Goal: Task Accomplishment & Management: Use online tool/utility

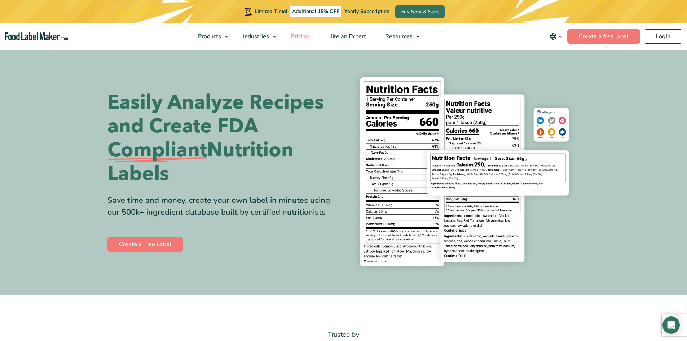
click at [309, 38] on span "Pricing" at bounding box center [299, 36] width 21 height 8
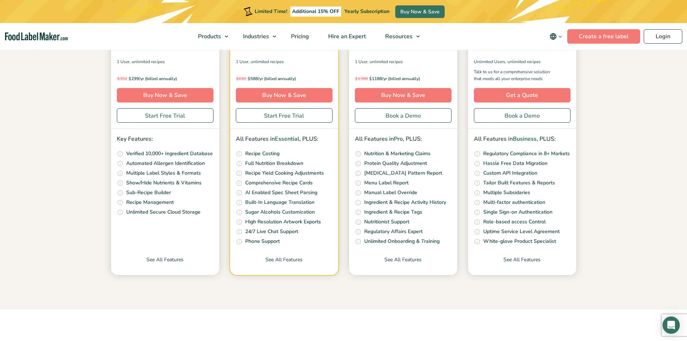
scroll to position [180, 0]
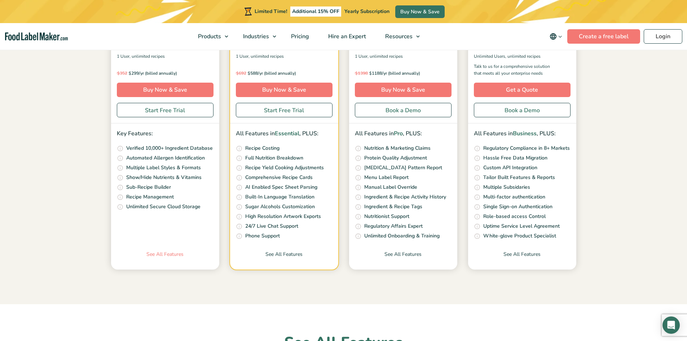
click at [169, 256] on link "See All Features" at bounding box center [165, 259] width 108 height 19
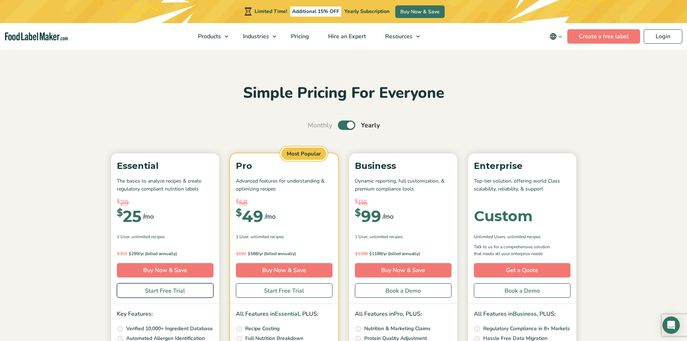
click at [172, 287] on link "Start Free Trial" at bounding box center [165, 290] width 97 height 14
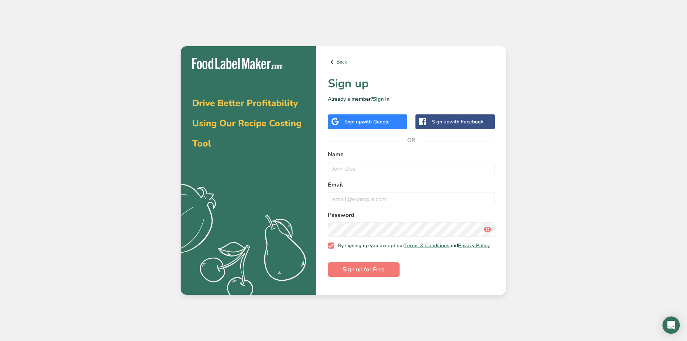
click at [387, 118] on div "Sign up with Google" at bounding box center [367, 122] width 45 height 8
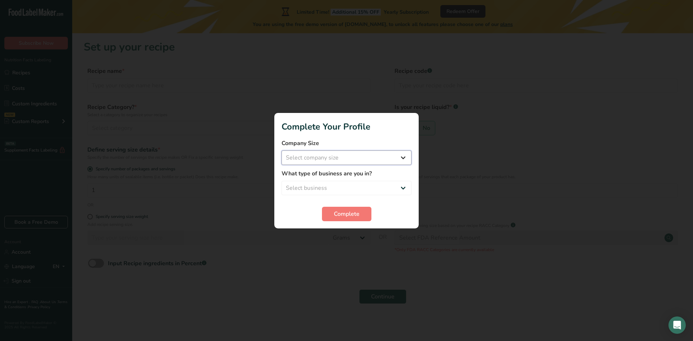
click at [361, 150] on select "Select company size Fewer than 10 Employees 10 to 50 Employees 51 to 500 Employ…" at bounding box center [346, 157] width 130 height 14
select select "1"
click at [281, 150] on select "Select company size Fewer than 10 Employees 10 to 50 Employees 51 to 500 Employ…" at bounding box center [346, 157] width 130 height 14
click at [336, 190] on select "Select business Packaged Food Manufacturer Restaurant & Cafe Bakery Meal Plans …" at bounding box center [346, 188] width 130 height 14
click at [281, 181] on select "Select business Packaged Food Manufacturer Restaurant & Cafe Bakery Meal Plans …" at bounding box center [346, 188] width 130 height 14
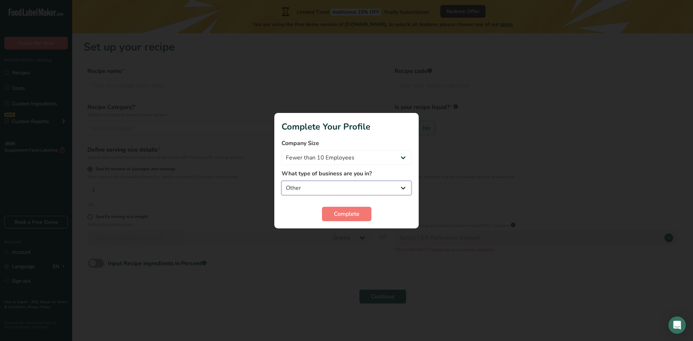
click at [363, 189] on select "Packaged Food Manufacturer Restaurant & Cafe Bakery Meal Plans & Catering Compa…" at bounding box center [346, 188] width 130 height 14
select select "3"
click at [281, 181] on select "Packaged Food Manufacturer Restaurant & Cafe Bakery Meal Plans & Catering Compa…" at bounding box center [346, 188] width 130 height 14
click at [348, 206] on form "Company Size Fewer than 10 Employees 10 to 50 Employees 51 to 500 Employees Ove…" at bounding box center [346, 180] width 130 height 82
click at [350, 216] on span "Complete" at bounding box center [347, 214] width 26 height 9
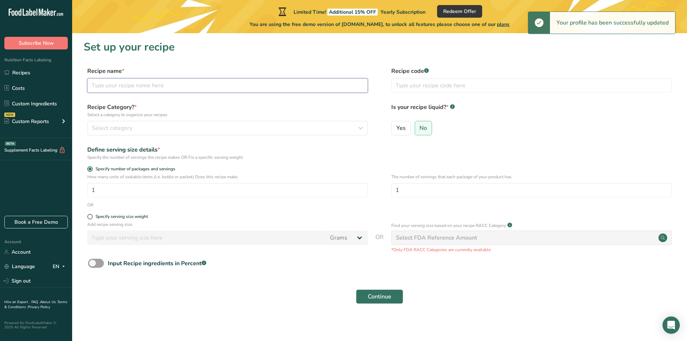
click at [144, 82] on input "text" at bounding box center [227, 85] width 281 height 14
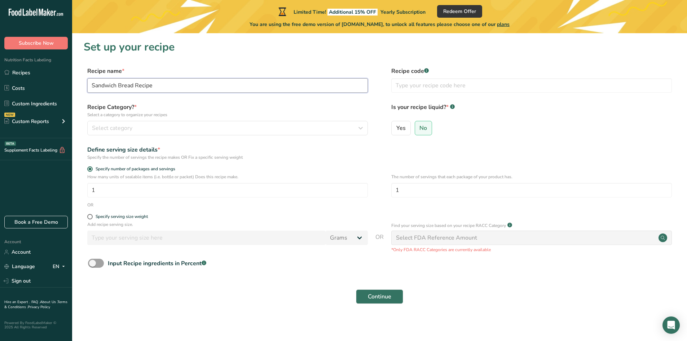
type input "Sandwich Bread Recipe"
click at [181, 126] on div "Select category" at bounding box center [225, 128] width 267 height 9
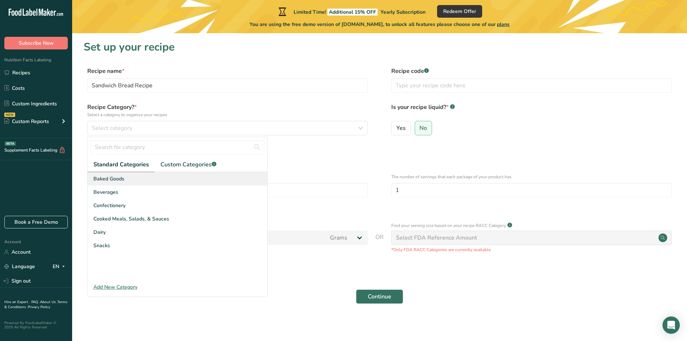
click at [99, 181] on span "Baked Goods" at bounding box center [108, 179] width 31 height 8
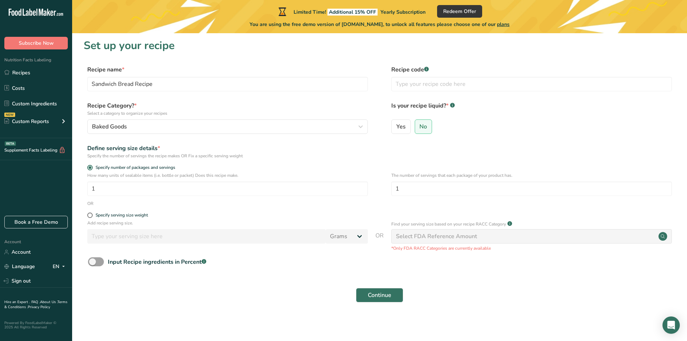
scroll to position [2, 0]
click at [100, 263] on span at bounding box center [96, 261] width 16 height 9
click at [93, 263] on input "Input Recipe ingredients in Percent .a-a{fill:#347362;}.b-a{fill:#fff;}" at bounding box center [90, 261] width 5 height 5
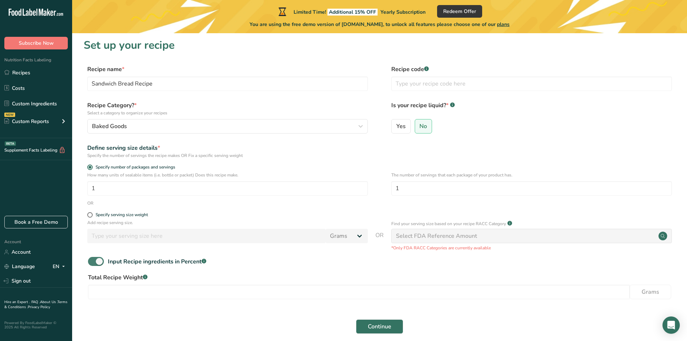
click at [98, 262] on span at bounding box center [96, 261] width 16 height 9
click at [93, 262] on input "Input Recipe ingredients in Percent .a-a{fill:#347362;}.b-a{fill:#fff;}" at bounding box center [90, 261] width 5 height 5
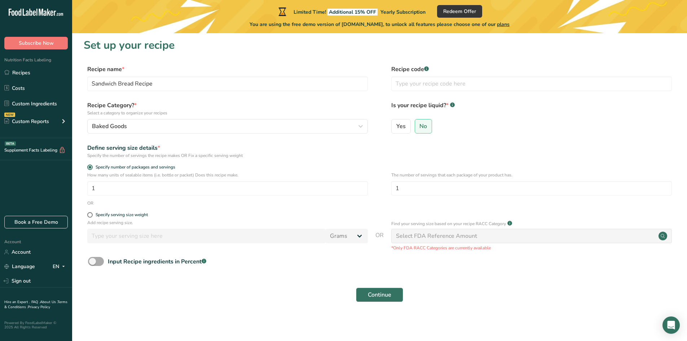
click at [98, 262] on span at bounding box center [96, 261] width 16 height 9
click at [93, 262] on input "Input Recipe ingredients in Percent .a-a{fill:#347362;}.b-a{fill:#fff;}" at bounding box center [90, 261] width 5 height 5
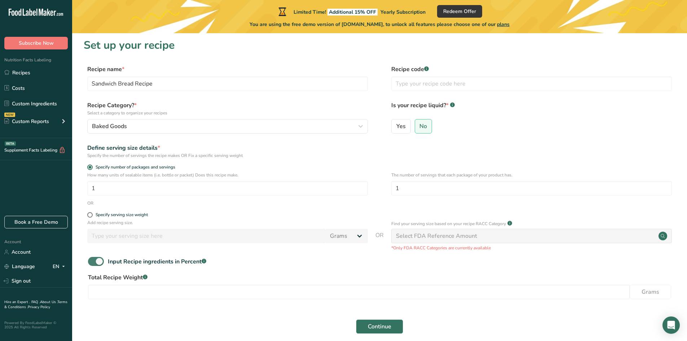
click at [97, 262] on span at bounding box center [96, 261] width 16 height 9
click at [93, 262] on input "Input Recipe ingredients in Percent .a-a{fill:#347362;}.b-a{fill:#fff;}" at bounding box center [90, 261] width 5 height 5
checkbox input "false"
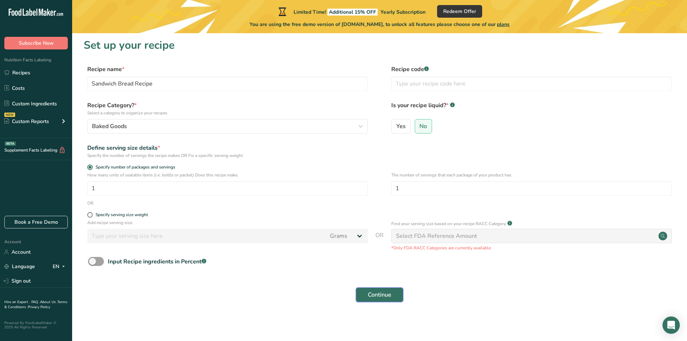
click at [372, 299] on button "Continue" at bounding box center [379, 295] width 47 height 14
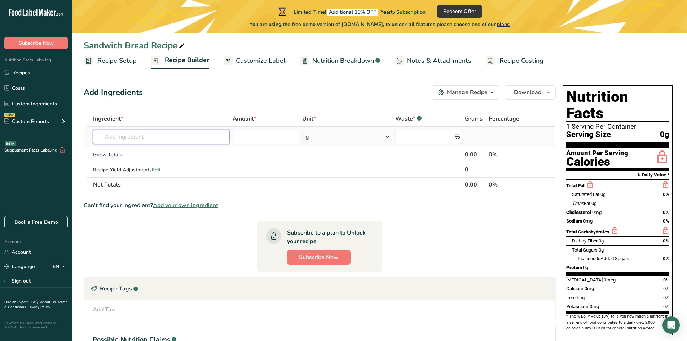
click at [154, 132] on input "text" at bounding box center [161, 137] width 137 height 14
type input "1"
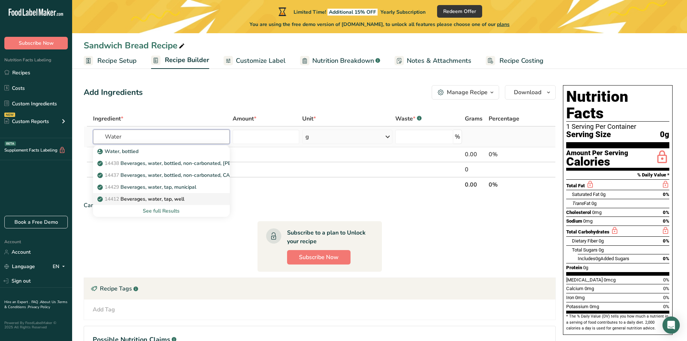
type input "Water"
click at [163, 201] on p "14412 [GEOGRAPHIC_DATA], water, tap, well" at bounding box center [142, 199] width 86 height 8
type input "Beverages, water, tap, well"
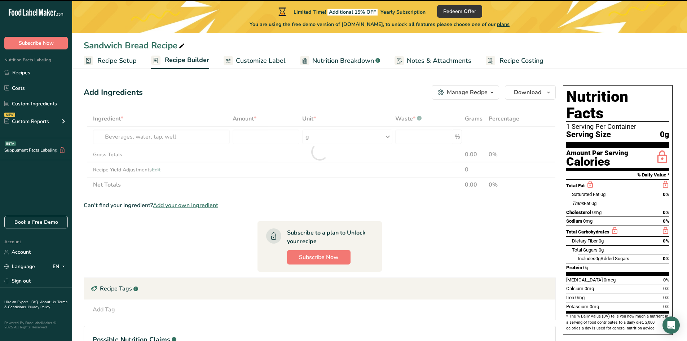
type input "0"
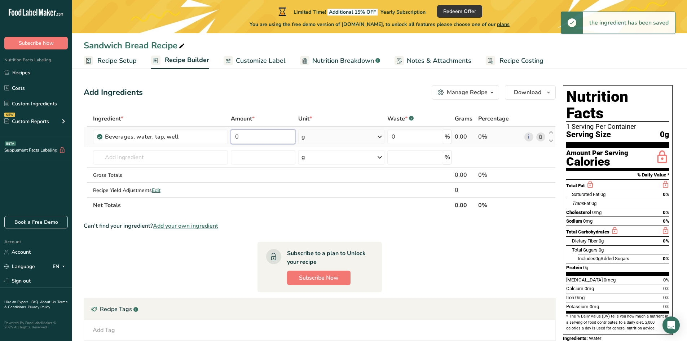
click at [247, 137] on input "0" at bounding box center [263, 137] width 65 height 14
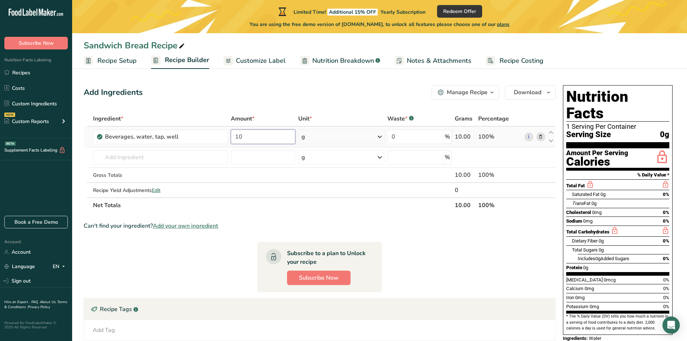
type input "10"
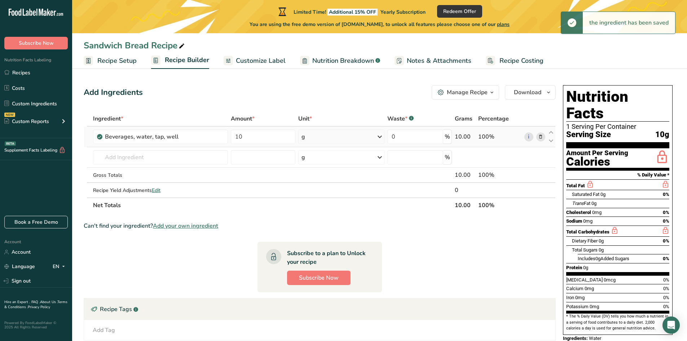
click at [319, 135] on div "g" at bounding box center [341, 137] width 86 height 14
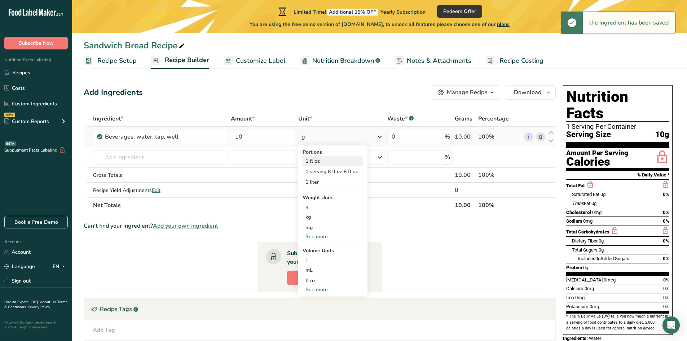
click at [335, 157] on div "1 fl oz" at bounding box center [333, 161] width 61 height 10
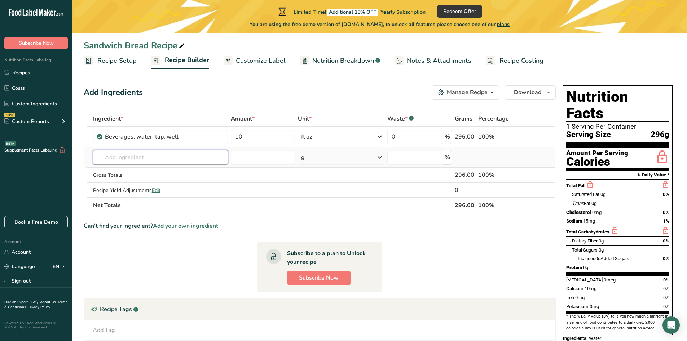
click at [135, 158] on input "text" at bounding box center [160, 157] width 135 height 14
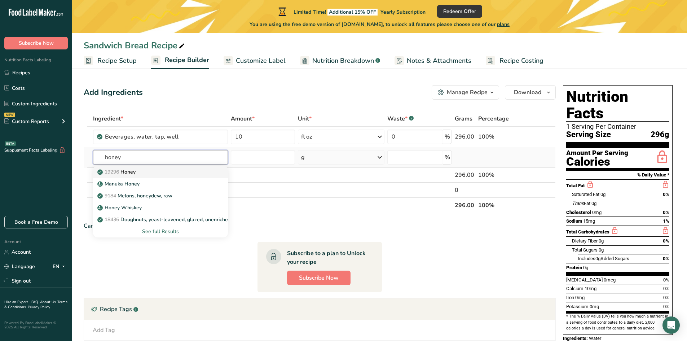
type input "honey"
click at [155, 176] on link "19296 Honey" at bounding box center [160, 172] width 135 height 12
type input "Honey"
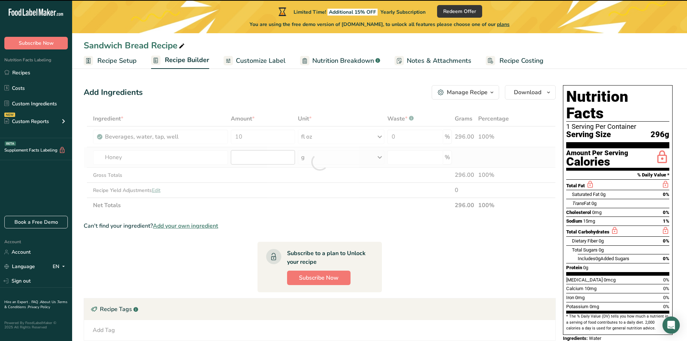
type input "0"
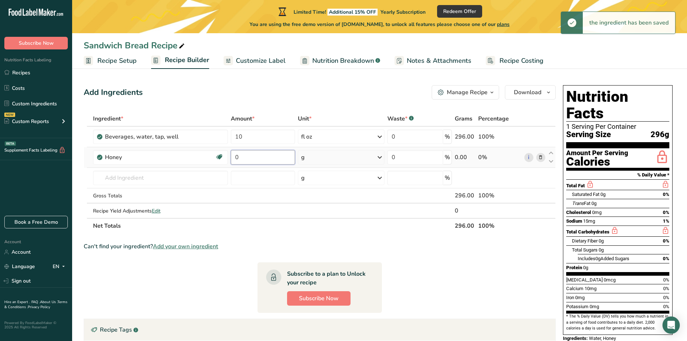
click at [266, 158] on input "0" at bounding box center [263, 157] width 65 height 14
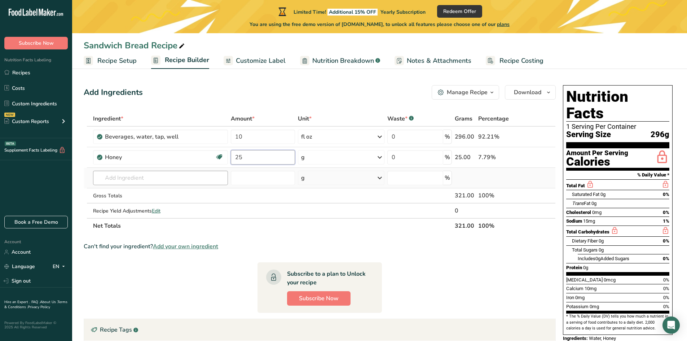
type input "25"
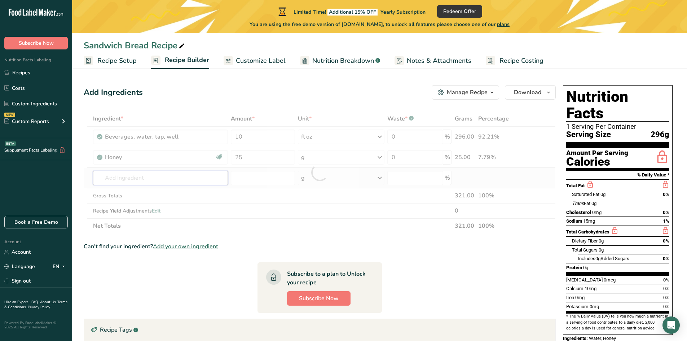
click at [150, 181] on div "Ingredient * Amount * Unit * Waste * .a-a{fill:#347362;}.b-a{fill:#fff;} Grams …" at bounding box center [320, 172] width 472 height 122
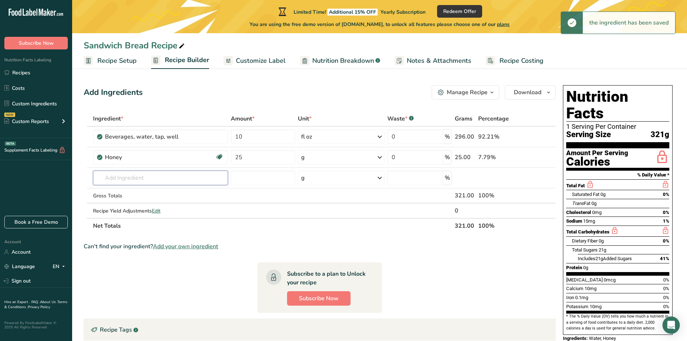
type input "7"
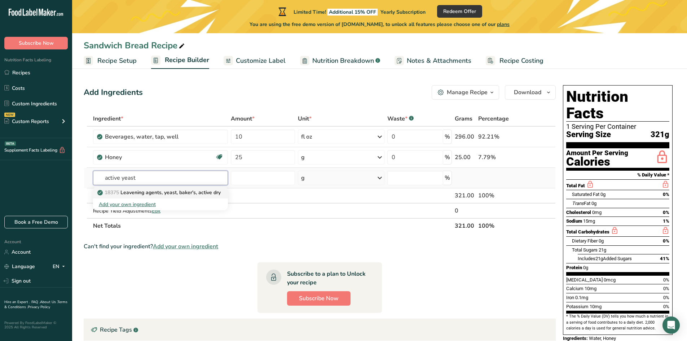
type input "active yeast"
click at [150, 194] on p "18375 Leavening agents, yeast, [PERSON_NAME], active dry" at bounding box center [160, 193] width 122 height 8
type input "Leavening agents, yeast, baker's, active dry"
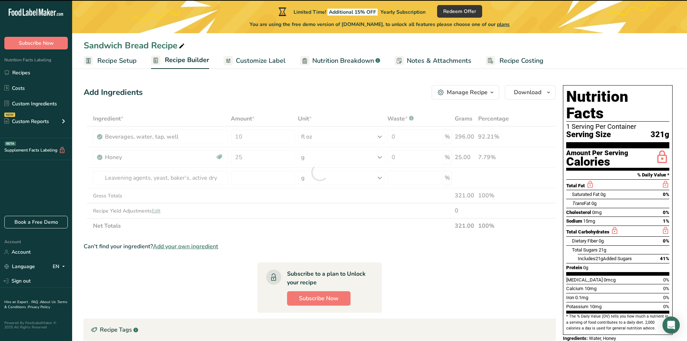
type input "0"
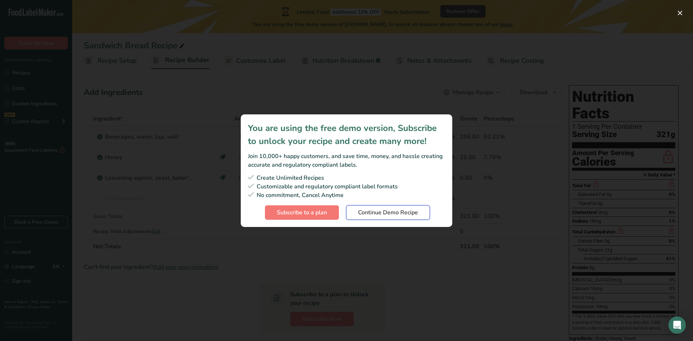
click at [380, 215] on span "Continue Demo Recipe" at bounding box center [388, 212] width 60 height 9
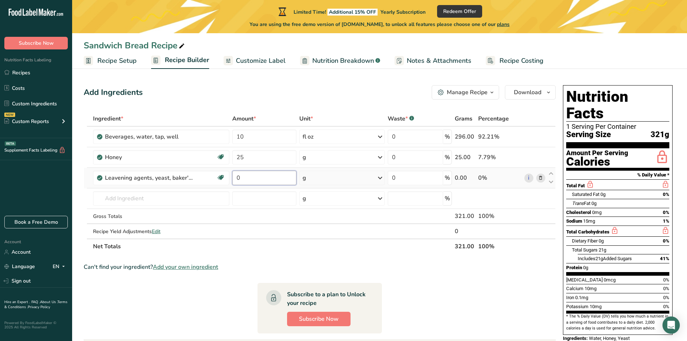
click at [269, 175] on input "0" at bounding box center [264, 178] width 64 height 14
type input "7"
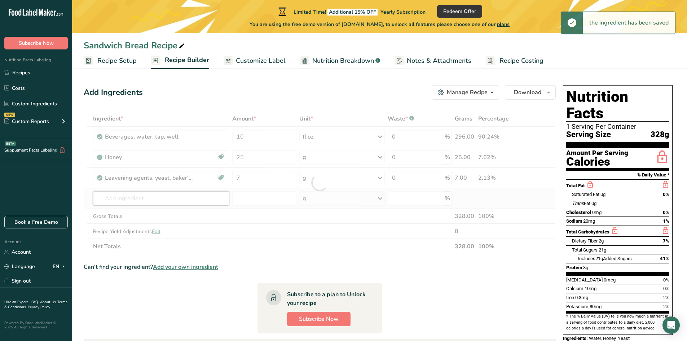
click at [134, 199] on div "Ingredient * Amount * Unit * Waste * .a-a{fill:#347362;}.b-a{fill:#fff;} Grams …" at bounding box center [320, 182] width 472 height 143
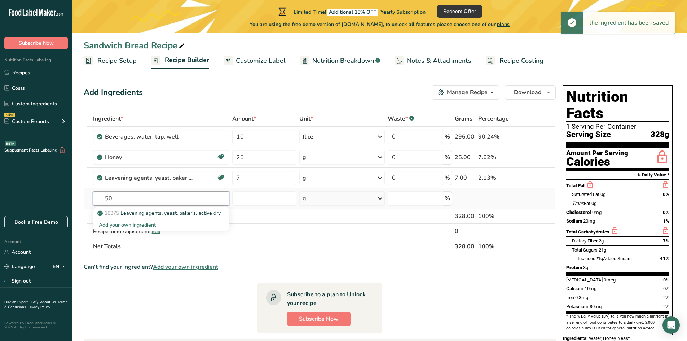
type input "5"
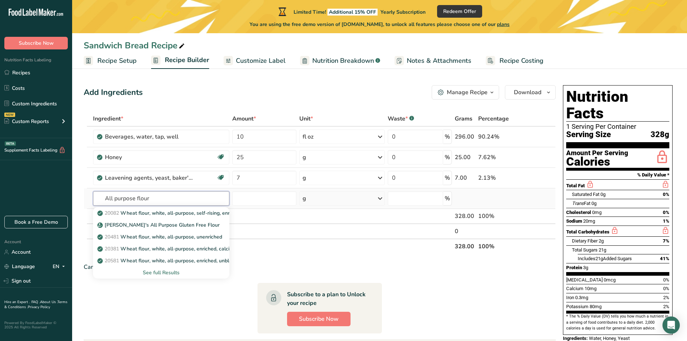
click at [104, 198] on input "All purpose flour" at bounding box center [161, 198] width 137 height 14
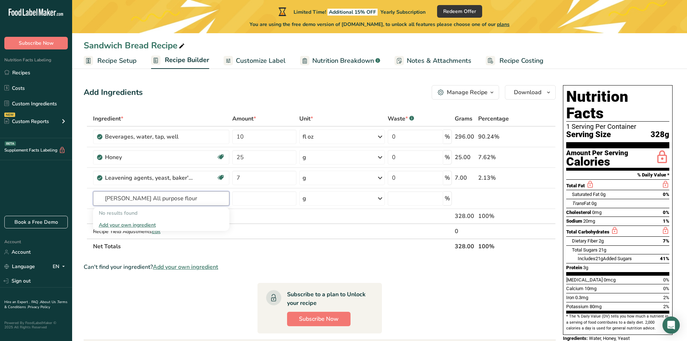
drag, startPoint x: 136, startPoint y: 198, endPoint x: 48, endPoint y: 189, distance: 88.9
click at [48, 189] on div ".a-20{fill:#fff;} Subscribe Now Nutrition Facts Labeling Recipes Costs Custom I…" at bounding box center [343, 234] width 687 height 469
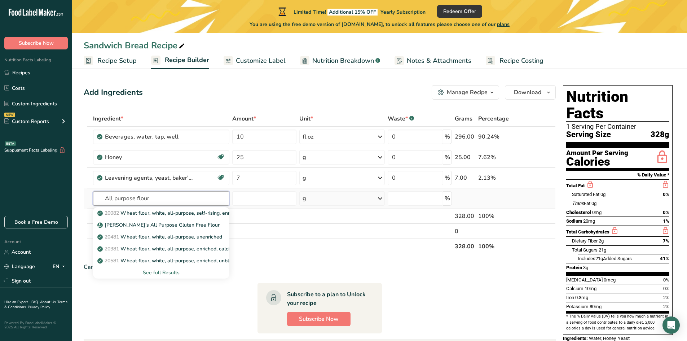
type input "All purpose flour"
click at [148, 271] on div "See full Results" at bounding box center [161, 273] width 125 height 8
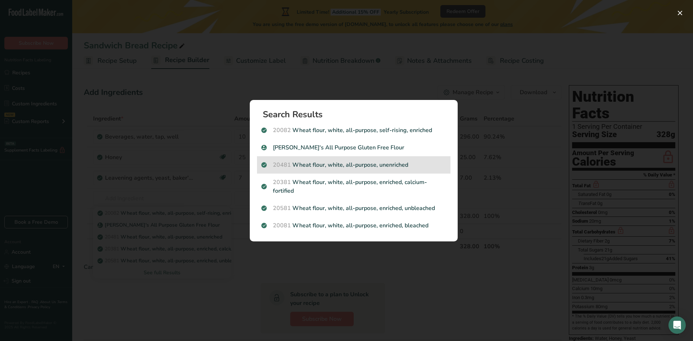
click at [422, 166] on p "20481 Wheat flour, white, all-purpose, unenriched" at bounding box center [353, 165] width 185 height 9
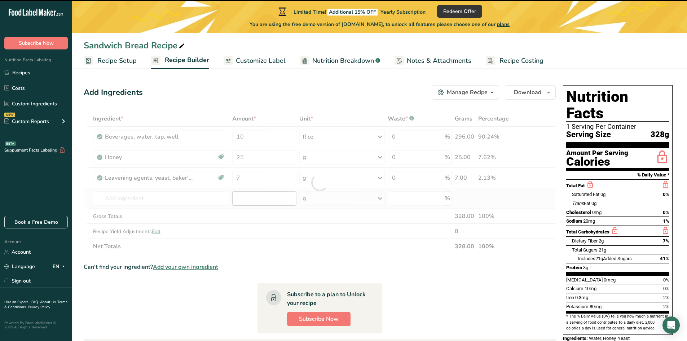
type input "0"
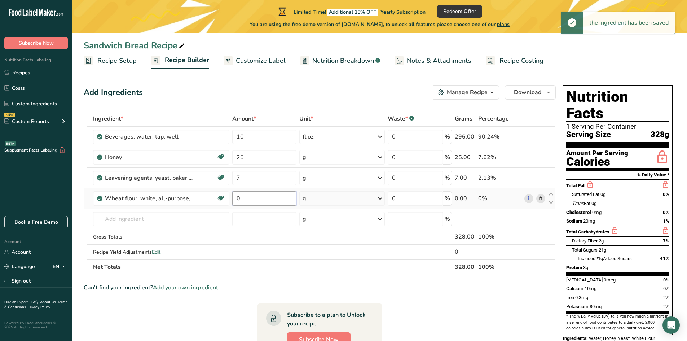
click at [259, 196] on input "0" at bounding box center [264, 198] width 64 height 14
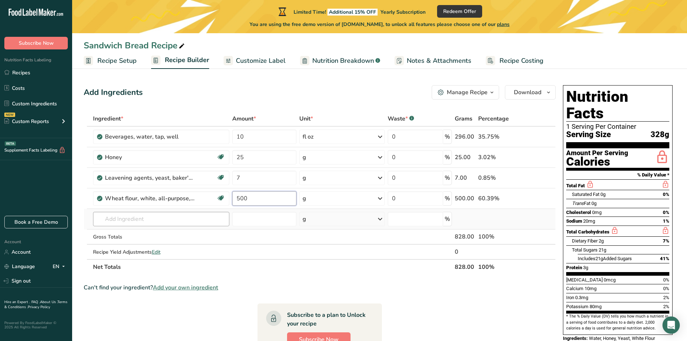
type input "500"
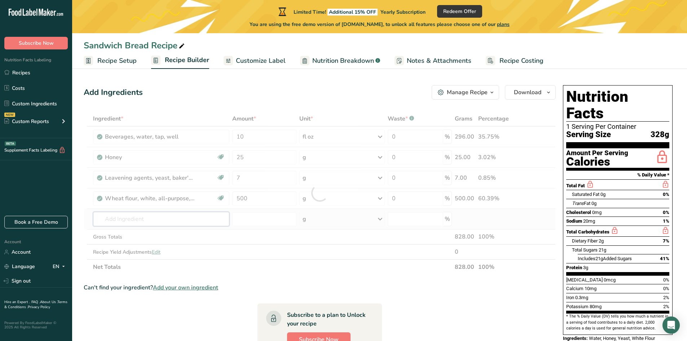
click at [168, 220] on div "Ingredient * Amount * Unit * Waste * .a-a{fill:#347362;}.b-a{fill:#fff;} Grams …" at bounding box center [320, 192] width 472 height 163
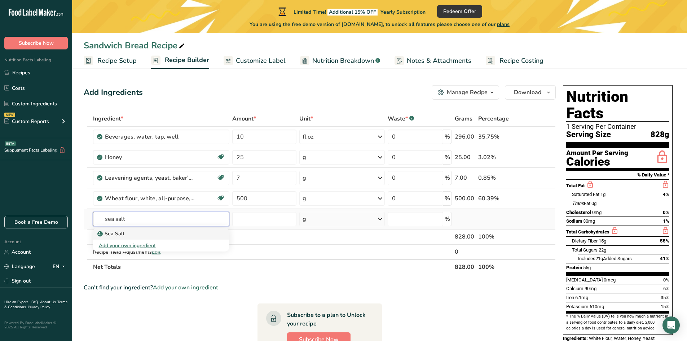
type input "sea salt"
click at [139, 234] on div "Sea Salt" at bounding box center [156, 234] width 114 height 8
type input "Sea Salt"
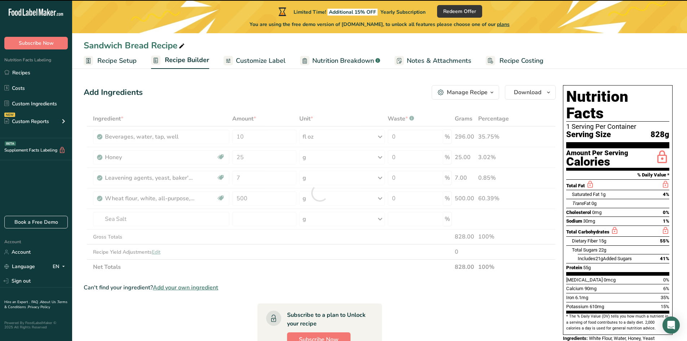
type input "0"
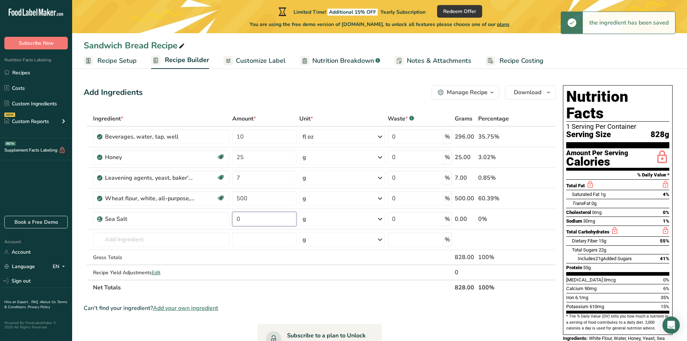
click at [252, 220] on input "0" at bounding box center [264, 219] width 64 height 14
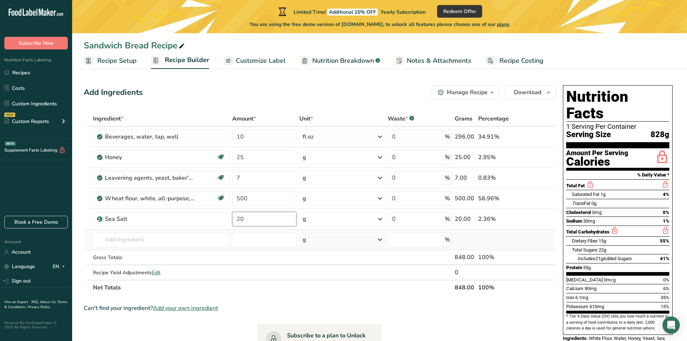
type input "20"
click at [180, 247] on div "Ingredient * Amount * Unit * Waste * .a-a{fill:#347362;}.b-a{fill:#fff;} Grams …" at bounding box center [320, 203] width 472 height 184
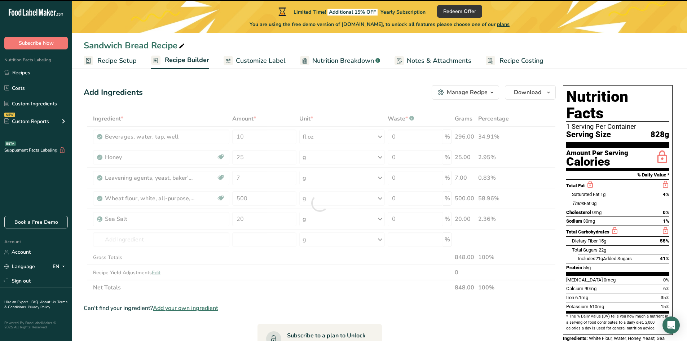
click at [187, 238] on div at bounding box center [320, 203] width 472 height 184
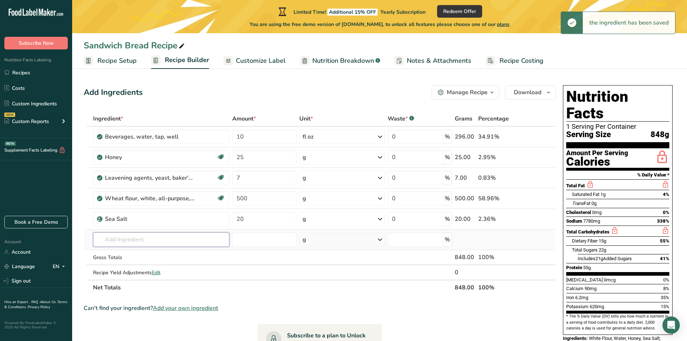
click at [187, 237] on input "text" at bounding box center [161, 239] width 137 height 14
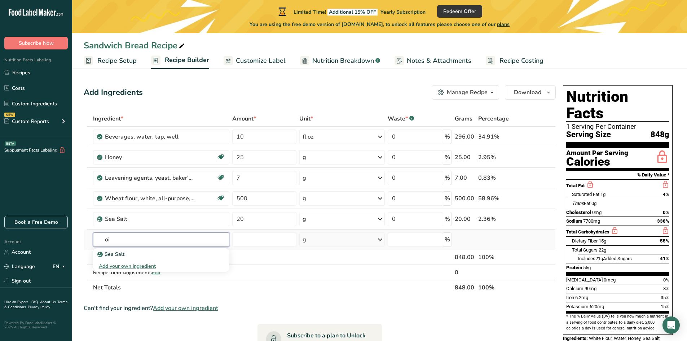
type input "o"
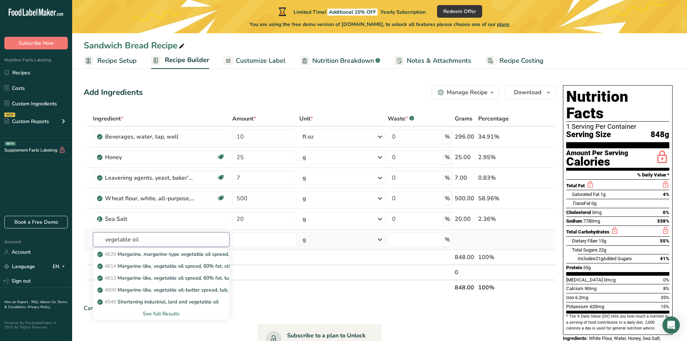
type input "vegetable oil"
click at [165, 314] on div "See full Results" at bounding box center [161, 314] width 125 height 8
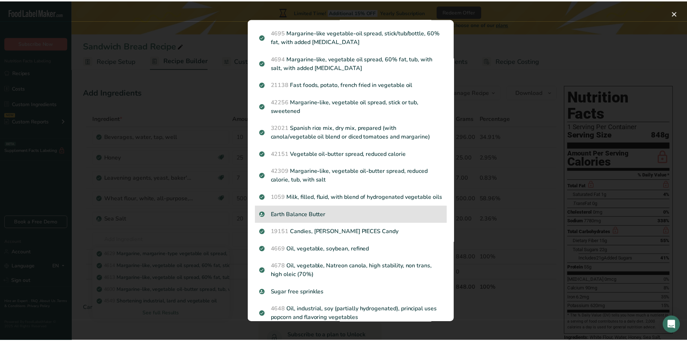
scroll to position [469, 0]
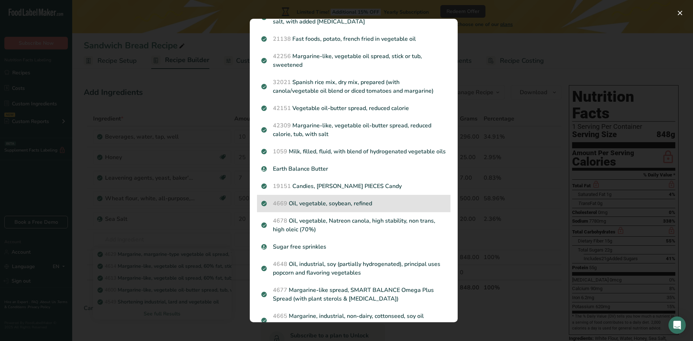
click at [393, 212] on div "4669 Oil, vegetable, soybean, refined" at bounding box center [353, 203] width 193 height 17
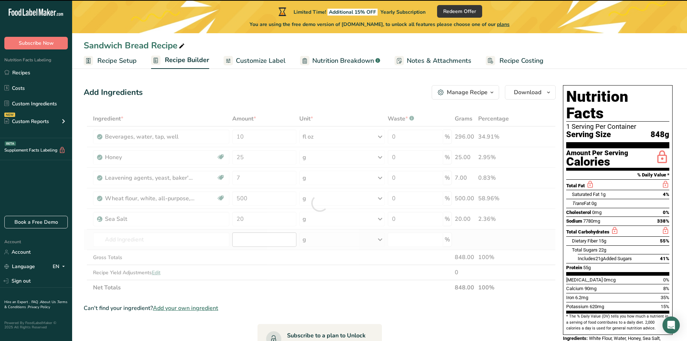
type input "0"
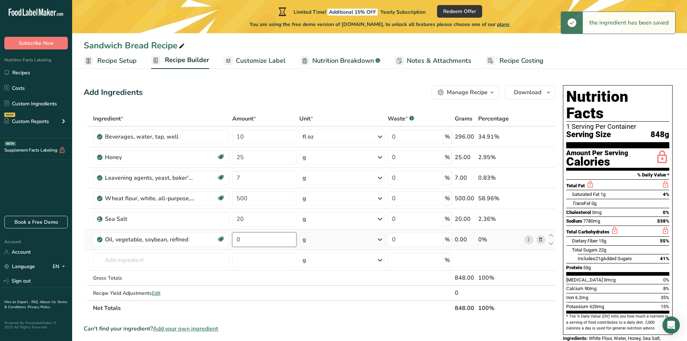
click at [268, 245] on input "0" at bounding box center [264, 239] width 64 height 14
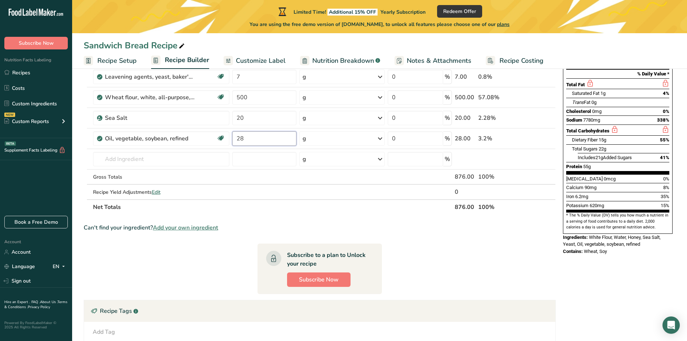
scroll to position [0, 0]
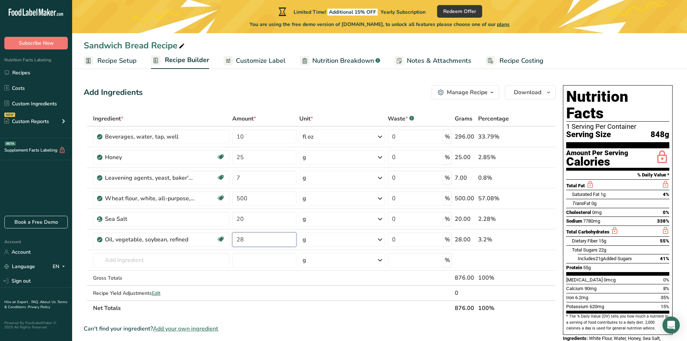
type input "28"
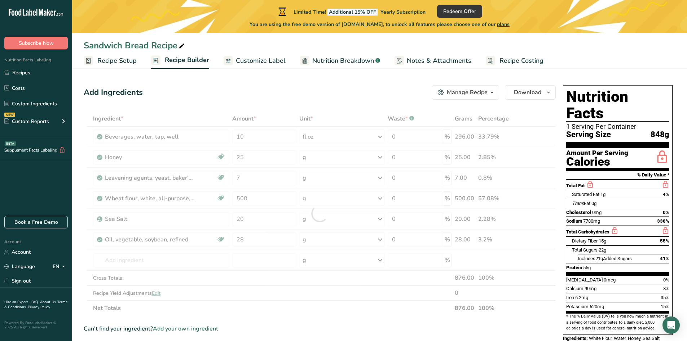
click at [247, 66] on link "Customize Label" at bounding box center [255, 61] width 62 height 16
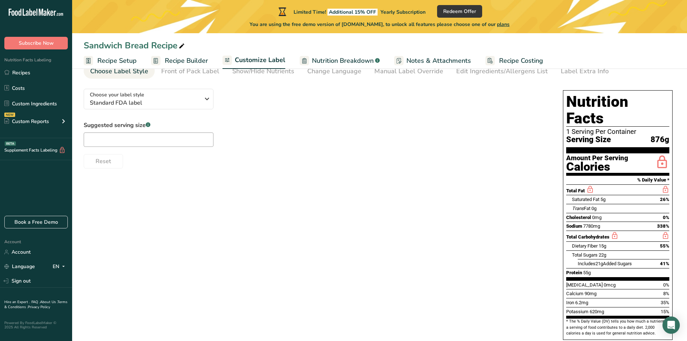
scroll to position [62, 0]
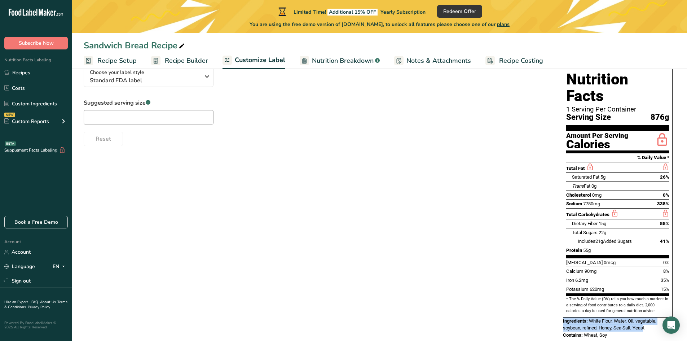
drag, startPoint x: 645, startPoint y: 312, endPoint x: 562, endPoint y: 302, distance: 83.9
click at [562, 302] on div "Nutrition Facts 1 Serving Per Container Serving Size 876g Amount Per Serving Ca…" at bounding box center [617, 203] width 115 height 277
copy div "Ingredients: White Flour, Water, Oil, vegetable, soybean, refined, Honey, Sea S…"
drag, startPoint x: 118, startPoint y: 216, endPoint x: 139, endPoint y: 209, distance: 22.1
click at [119, 216] on div "Choose your label style Standard FDA label USA (FDA) Standard FDA label Tabular…" at bounding box center [380, 203] width 592 height 285
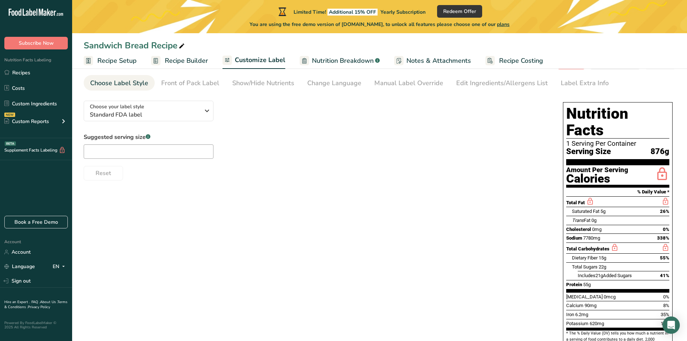
scroll to position [0, 0]
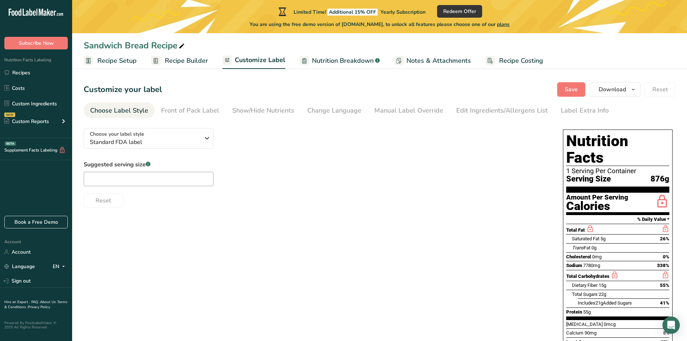
click at [97, 63] on span "Recipe Setup" at bounding box center [116, 61] width 39 height 10
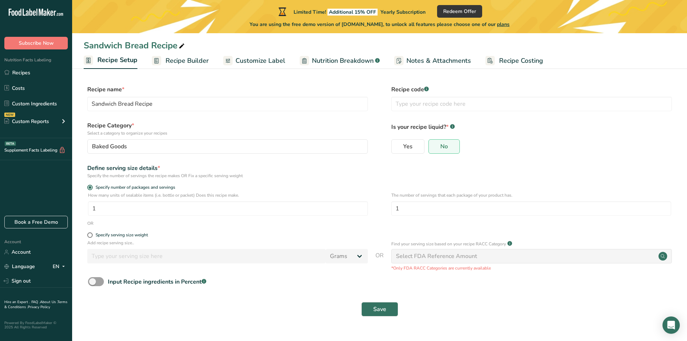
click at [175, 63] on span "Recipe Builder" at bounding box center [187, 61] width 43 height 10
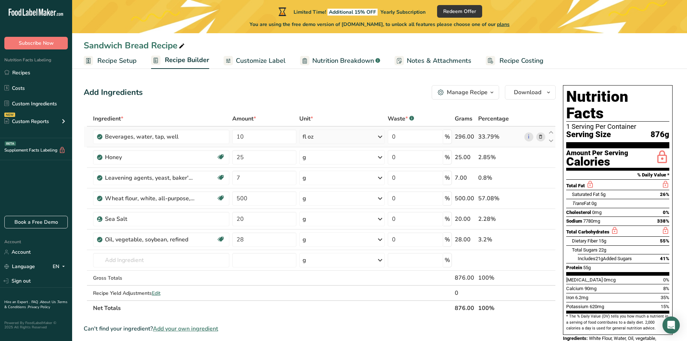
click at [540, 137] on icon at bounding box center [540, 137] width 5 height 8
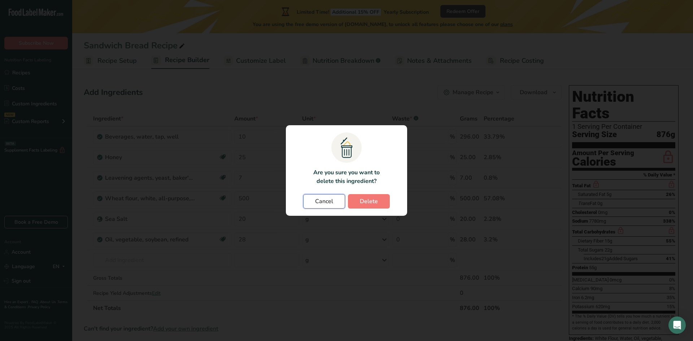
click at [326, 201] on span "Cancel" at bounding box center [324, 201] width 18 height 9
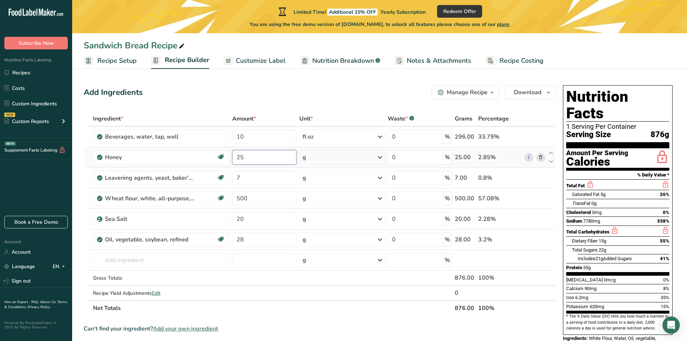
click at [244, 155] on input "25" at bounding box center [264, 157] width 64 height 14
type input "20"
click at [210, 140] on div "Ingredient * Amount * Unit * Waste * .a-a{fill:#347362;}.b-a{fill:#fff;} Grams …" at bounding box center [320, 213] width 472 height 205
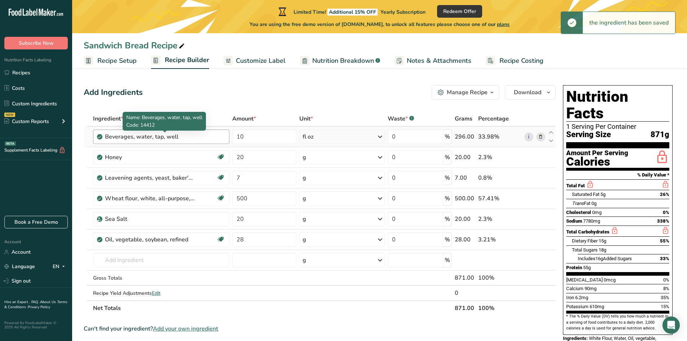
click at [185, 135] on div "Beverages, water, tap, well" at bounding box center [150, 136] width 90 height 9
click at [540, 139] on icon at bounding box center [540, 137] width 5 height 8
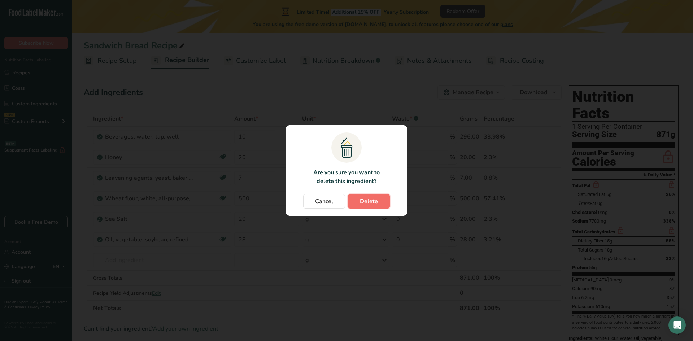
click at [369, 202] on span "Delete" at bounding box center [369, 201] width 18 height 9
type input "20"
type input "7"
type input "500"
type input "20"
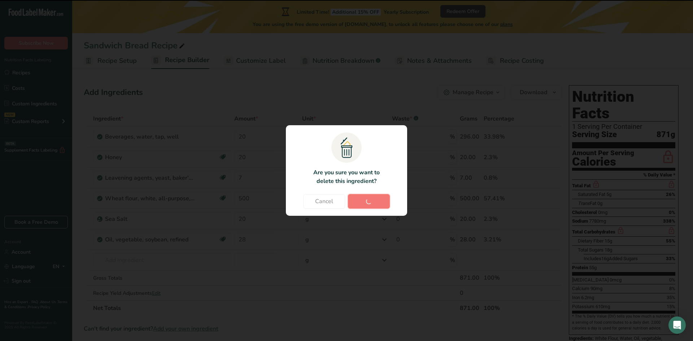
type input "28"
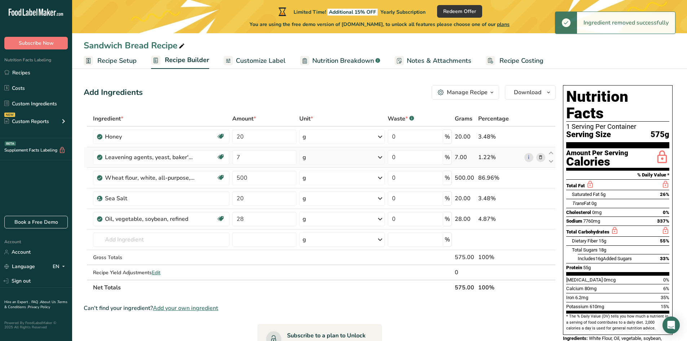
click at [543, 158] on icon at bounding box center [540, 158] width 5 height 8
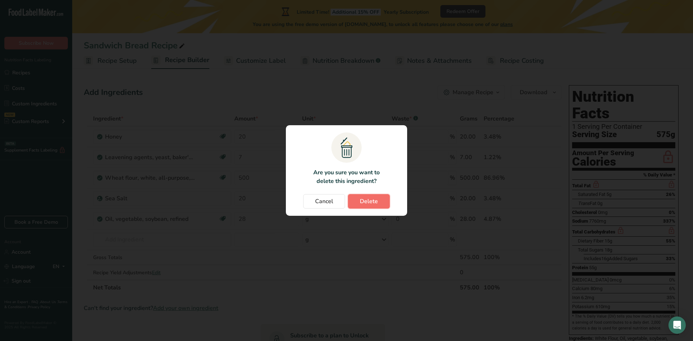
click at [371, 202] on span "Delete" at bounding box center [369, 201] width 18 height 9
type input "500"
type input "20"
type input "28"
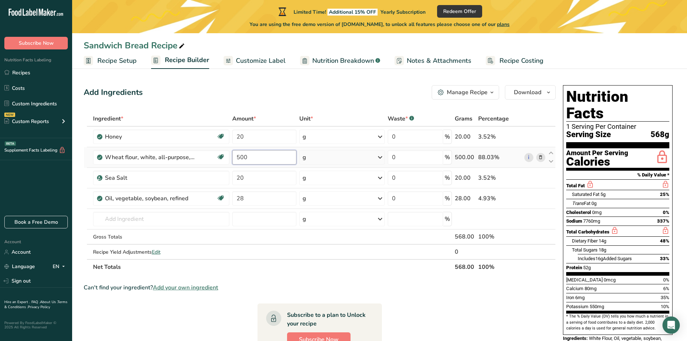
click at [269, 161] on input "500" at bounding box center [264, 157] width 64 height 14
type input "5"
type input "360"
click at [279, 192] on div "Ingredient * Amount * Unit * Waste * .a-a{fill:#347362;}.b-a{fill:#fff;} Grams …" at bounding box center [320, 192] width 472 height 163
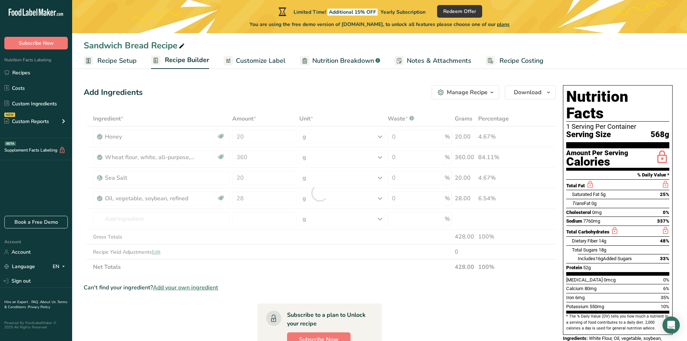
click at [270, 182] on div at bounding box center [320, 192] width 472 height 163
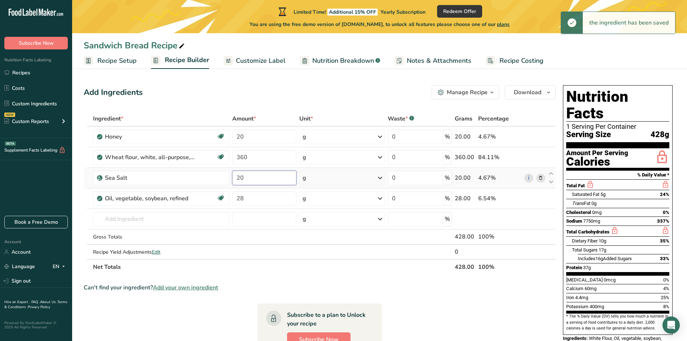
click at [269, 177] on input "20" at bounding box center [264, 178] width 64 height 14
type input "2"
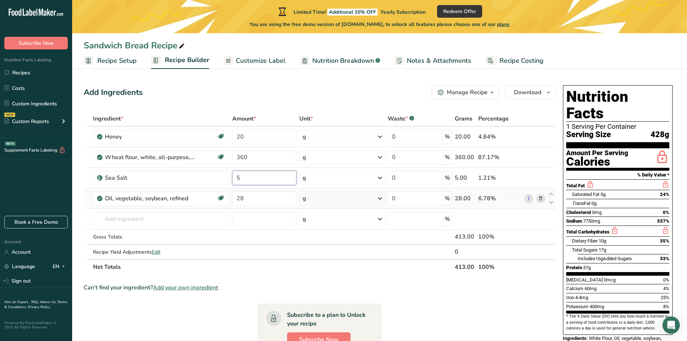
type input "5"
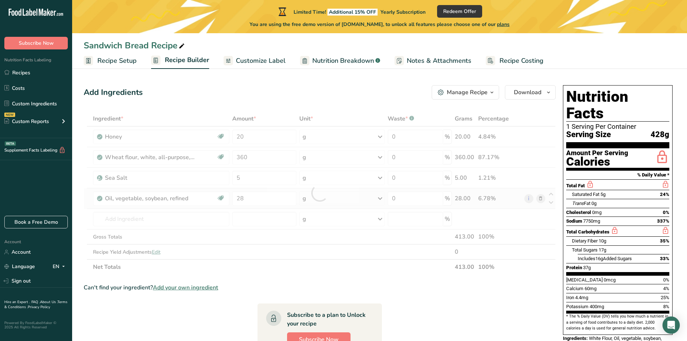
click at [542, 197] on div "Ingredient * Amount * Unit * Waste * .a-a{fill:#347362;}.b-a{fill:#fff;} Grams …" at bounding box center [320, 192] width 472 height 163
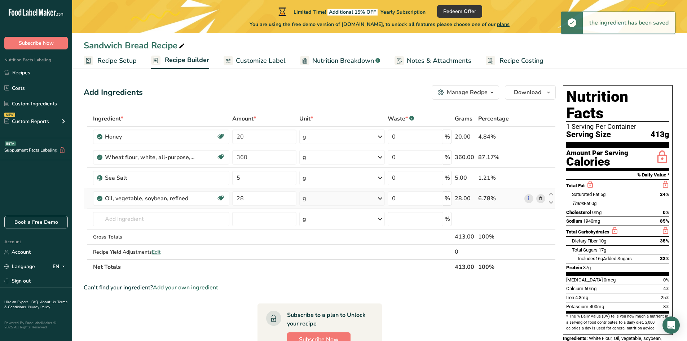
click at [539, 196] on icon at bounding box center [540, 199] width 5 height 8
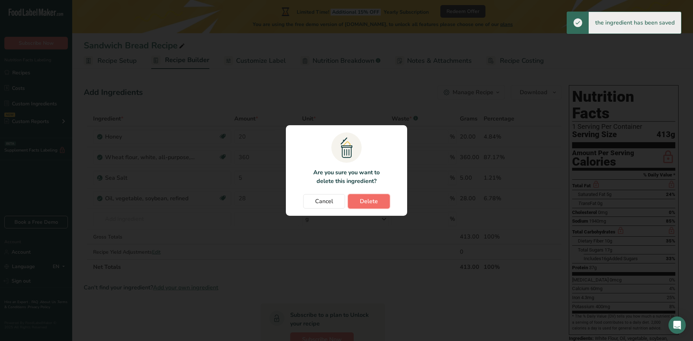
click at [379, 203] on button "Delete" at bounding box center [369, 201] width 42 height 14
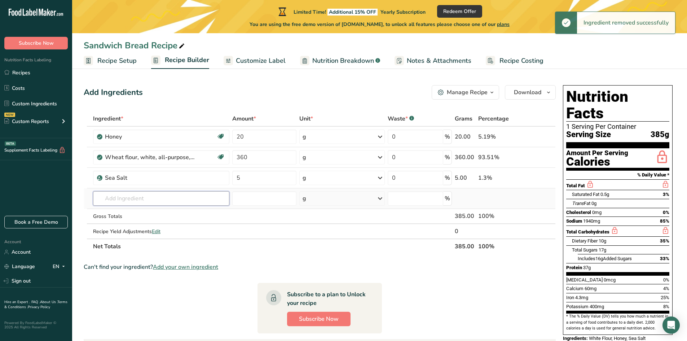
click at [131, 203] on input "text" at bounding box center [161, 198] width 137 height 14
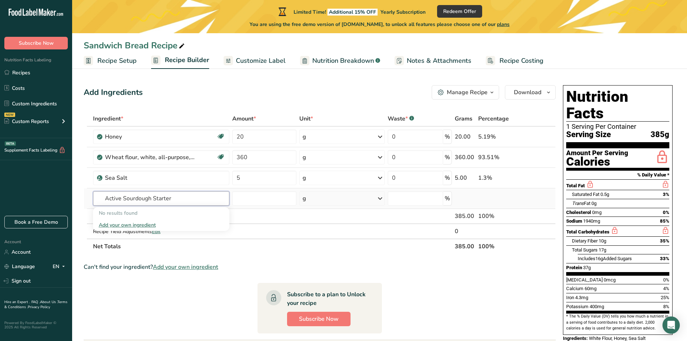
type input "Active Sourdough Starter"
click at [140, 226] on div "Add your own ingredient" at bounding box center [161, 225] width 125 height 8
click at [151, 199] on input "text" at bounding box center [161, 198] width 137 height 14
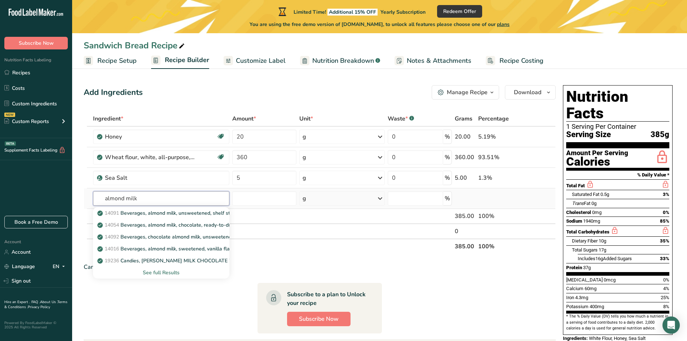
type input "almond milk"
click at [154, 271] on div "See full Results" at bounding box center [161, 273] width 125 height 8
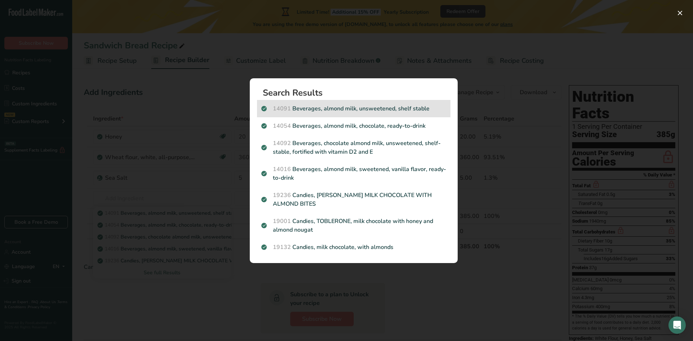
click at [399, 109] on p "14091 Beverages, almond milk, unsweetened, shelf stable" at bounding box center [353, 108] width 185 height 9
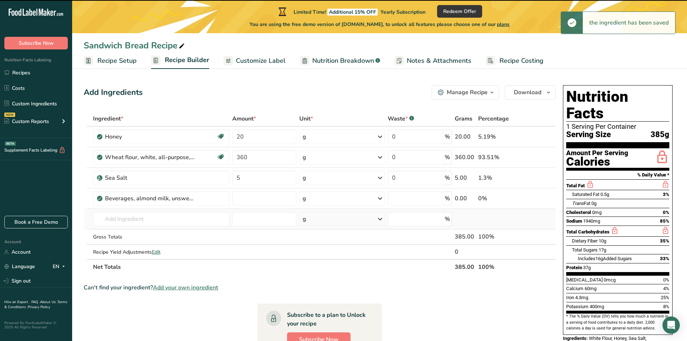
type input "0"
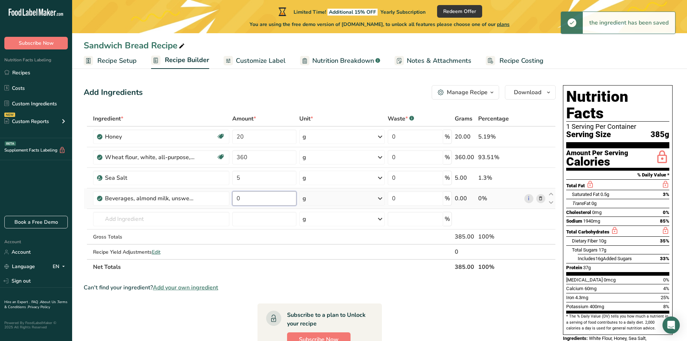
click at [256, 198] on input "0" at bounding box center [264, 198] width 64 height 14
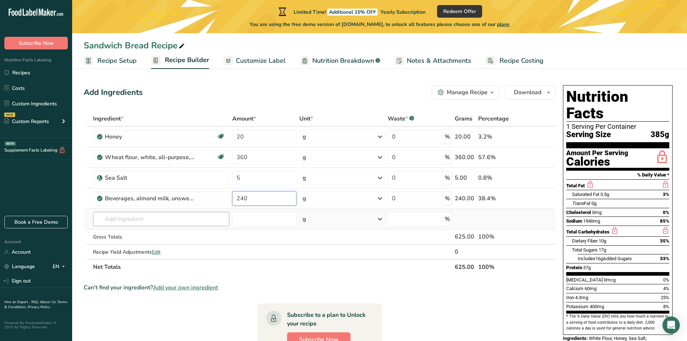
type input "240"
click at [153, 219] on div "Ingredient * Amount * Unit * Waste * .a-a{fill:#347362;}.b-a{fill:#fff;} Grams …" at bounding box center [320, 192] width 472 height 163
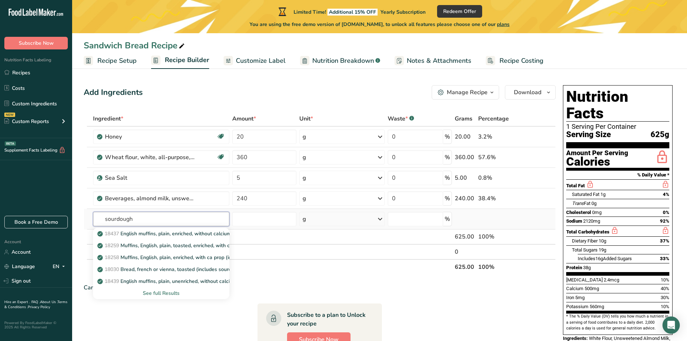
type input "sourdough"
click at [149, 290] on div "See full Results" at bounding box center [161, 293] width 125 height 8
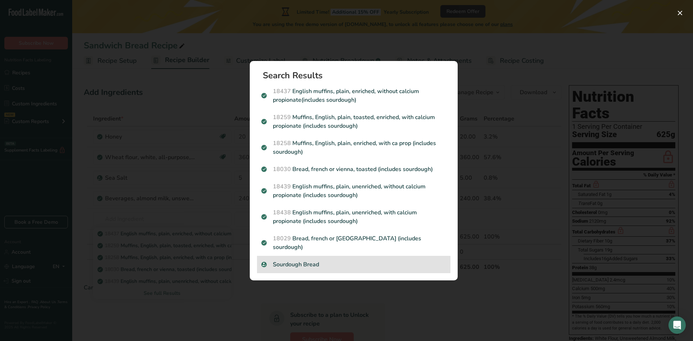
click at [328, 260] on p "Sourdough Bread" at bounding box center [353, 264] width 185 height 9
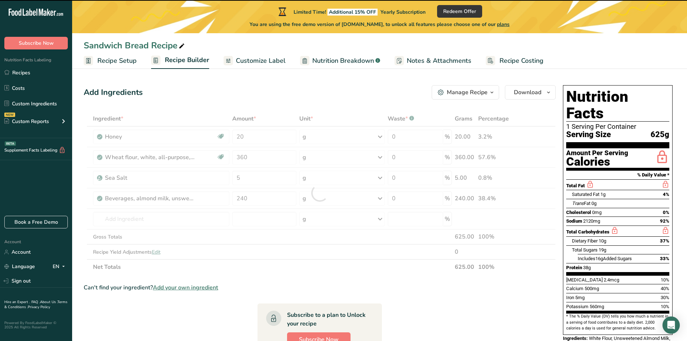
type input "0"
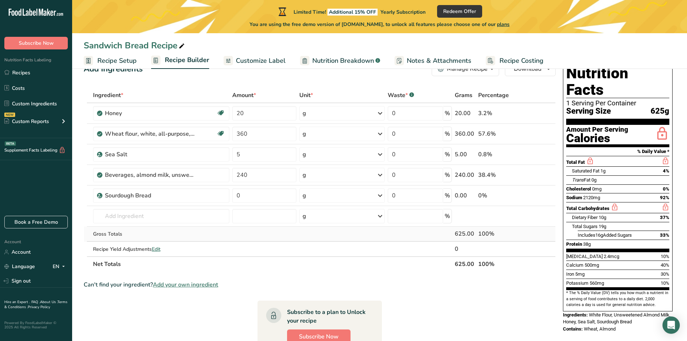
scroll to position [36, 0]
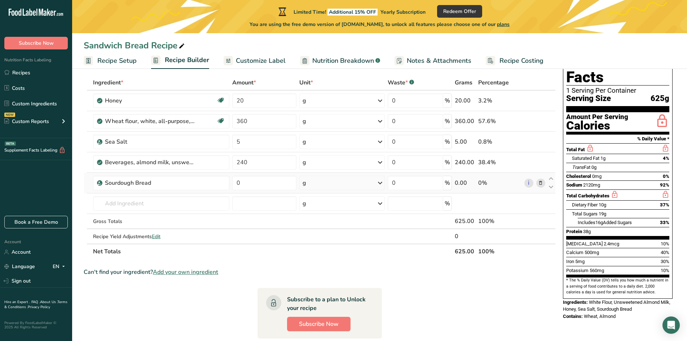
click at [542, 182] on icon at bounding box center [540, 183] width 5 height 8
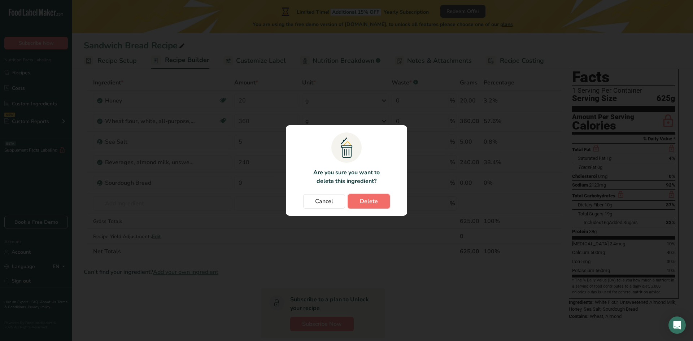
click at [382, 199] on button "Delete" at bounding box center [369, 201] width 42 height 14
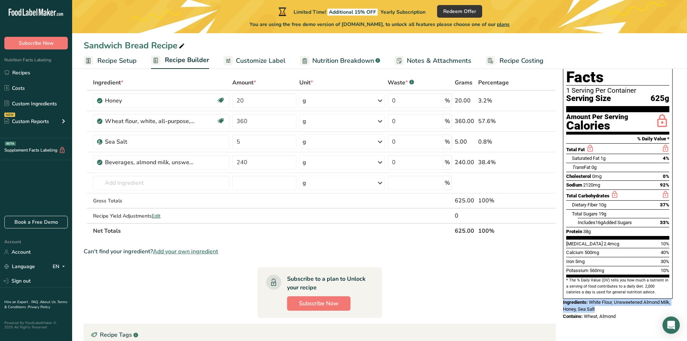
drag, startPoint x: 597, startPoint y: 293, endPoint x: 563, endPoint y: 288, distance: 34.7
click at [560, 288] on div "Add Ingredients Manage Recipe Delete Recipe Duplicate Recipe Scale Recipe Save …" at bounding box center [380, 251] width 592 height 411
click at [636, 313] on div "Contains: Wheat, Almond" at bounding box center [618, 316] width 110 height 7
drag, startPoint x: 597, startPoint y: 292, endPoint x: 564, endPoint y: 286, distance: 33.8
click at [563, 287] on div "Nutrition Facts 1 Serving Per Container Serving Size 625g Amount Per Serving Ca…" at bounding box center [617, 184] width 115 height 277
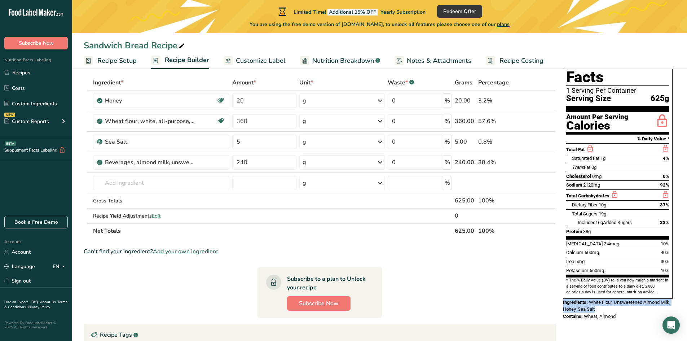
copy div "Ingredients: White Flour, Unsweetened Almond Milk, Honey, Sea Salt"
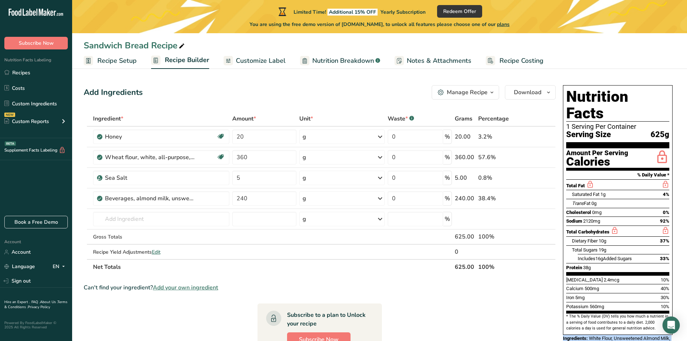
drag, startPoint x: 540, startPoint y: 137, endPoint x: 537, endPoint y: 140, distance: 4.1
click at [540, 137] on icon at bounding box center [540, 137] width 5 height 8
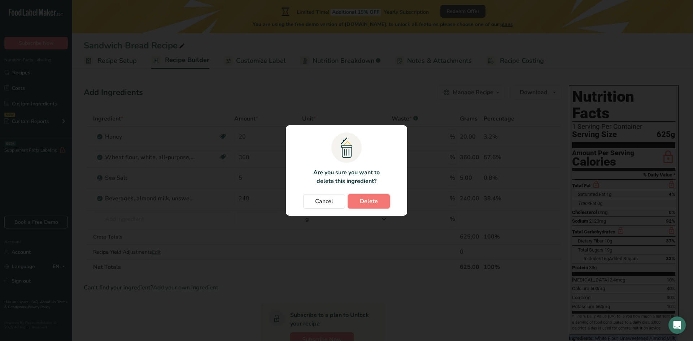
drag, startPoint x: 373, startPoint y: 203, endPoint x: 380, endPoint y: 201, distance: 6.7
click at [374, 202] on span "Delete" at bounding box center [369, 201] width 18 height 9
type input "360"
type input "5"
type input "240"
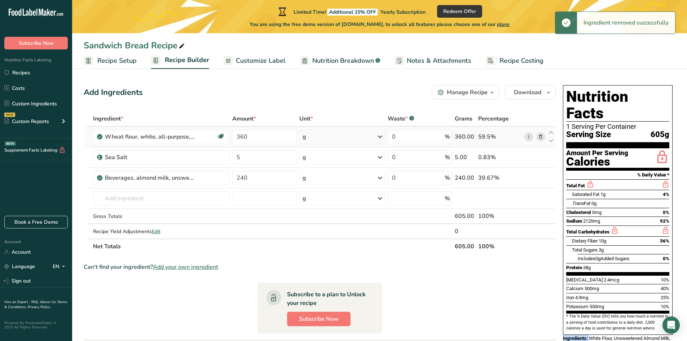
click at [541, 136] on icon at bounding box center [540, 137] width 5 height 8
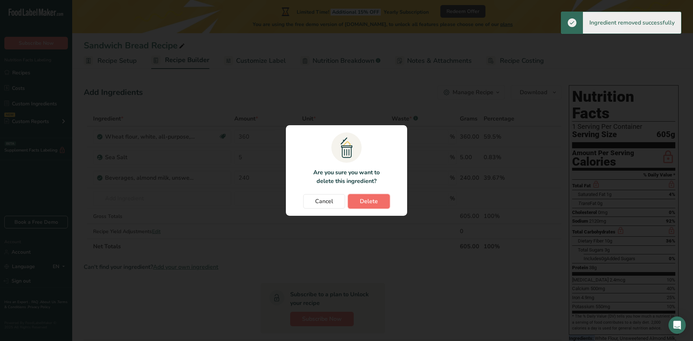
click at [373, 198] on span "Delete" at bounding box center [369, 201] width 18 height 9
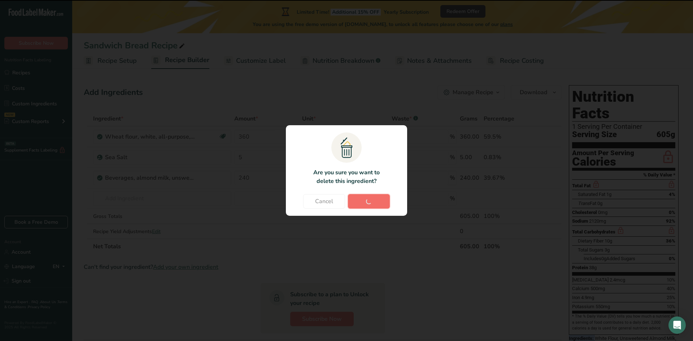
type input "5"
type input "240"
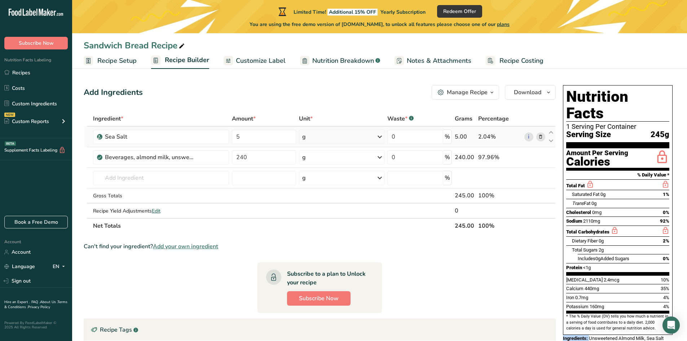
click at [545, 136] on td "i" at bounding box center [535, 137] width 24 height 21
click at [543, 136] on icon at bounding box center [540, 137] width 5 height 8
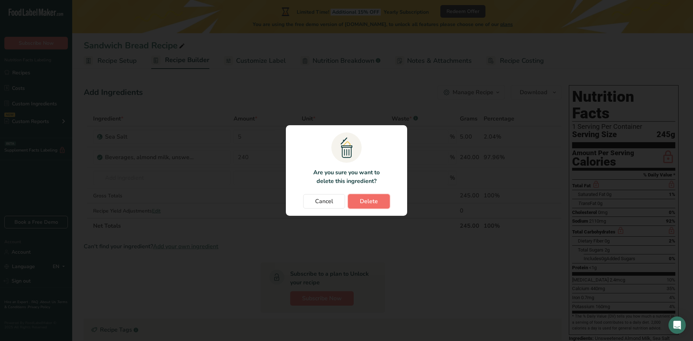
click at [370, 207] on button "Delete" at bounding box center [369, 201] width 42 height 14
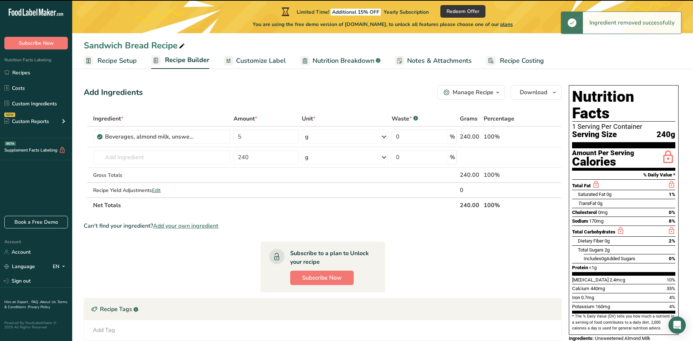
type input "240"
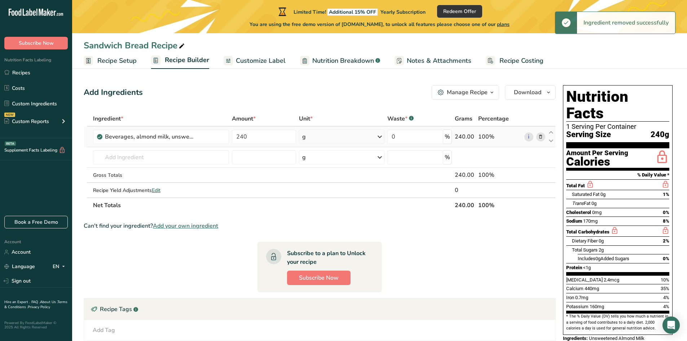
click at [543, 135] on icon at bounding box center [540, 137] width 5 height 8
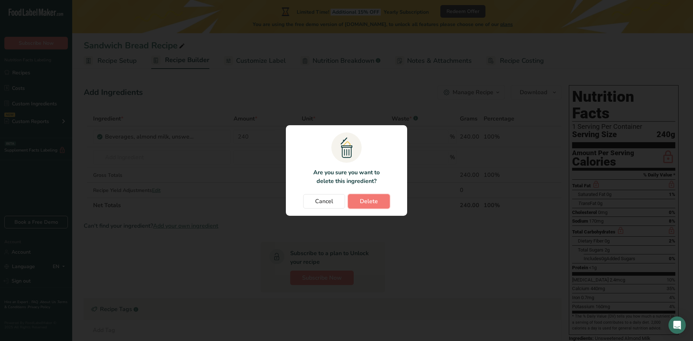
click at [373, 205] on span "Delete" at bounding box center [369, 201] width 18 height 9
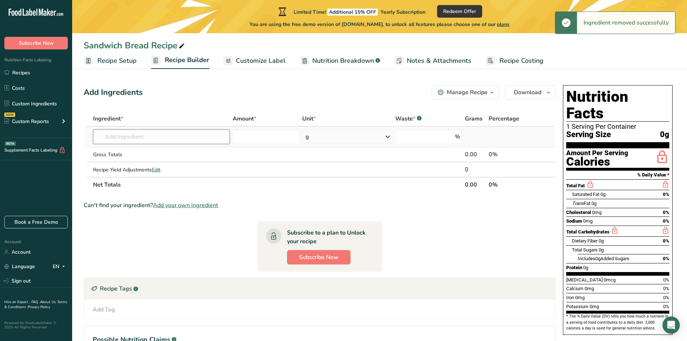
click at [176, 141] on input "text" at bounding box center [161, 137] width 137 height 14
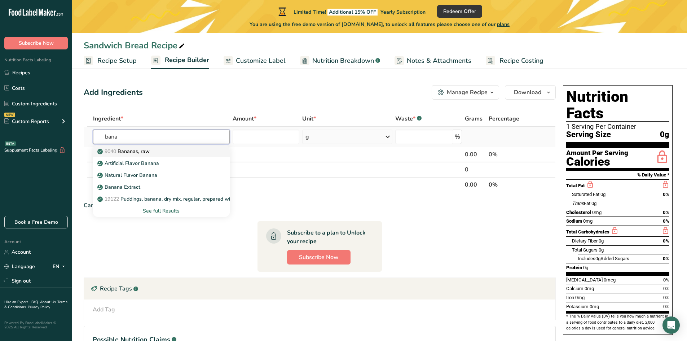
type input "bana"
click at [170, 150] on div "9040 [GEOGRAPHIC_DATA], raw" at bounding box center [156, 152] width 114 height 8
type input "Bananas, raw"
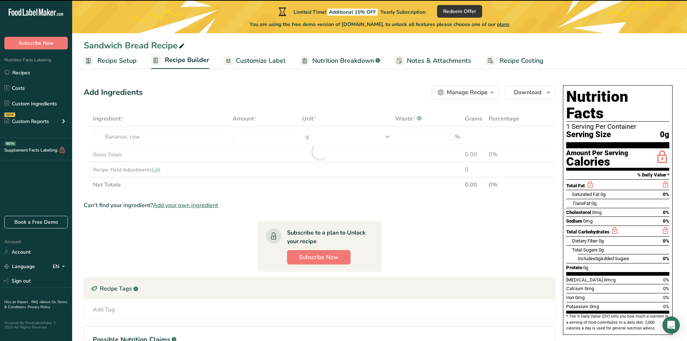
type input "0"
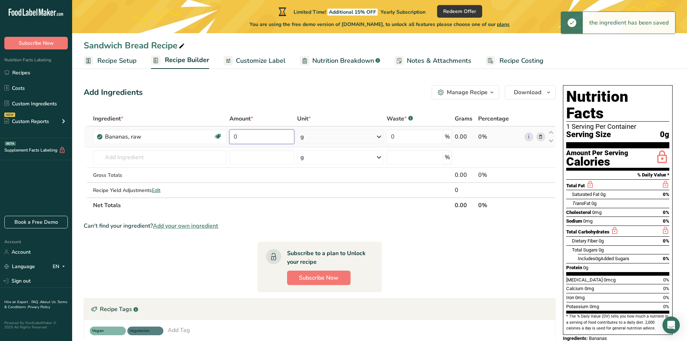
click at [241, 137] on input "0" at bounding box center [261, 137] width 65 height 14
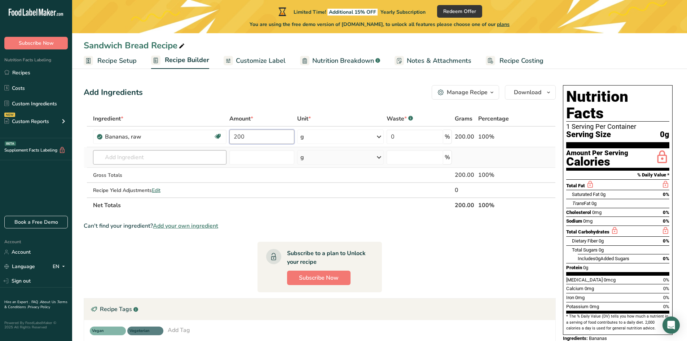
type input "200"
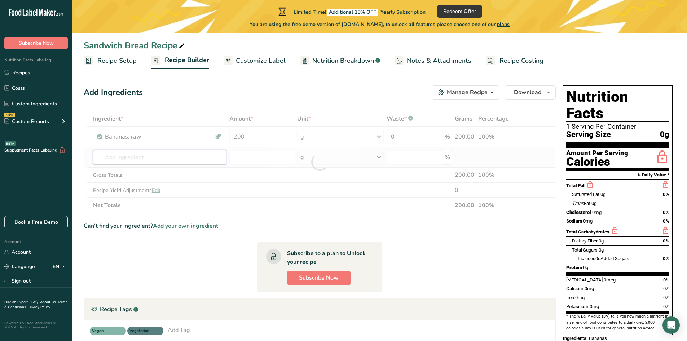
click at [174, 155] on div "Ingredient * Amount * Unit * Waste * .a-a{fill:#347362;}.b-a{fill:#fff;} Grams …" at bounding box center [320, 162] width 472 height 102
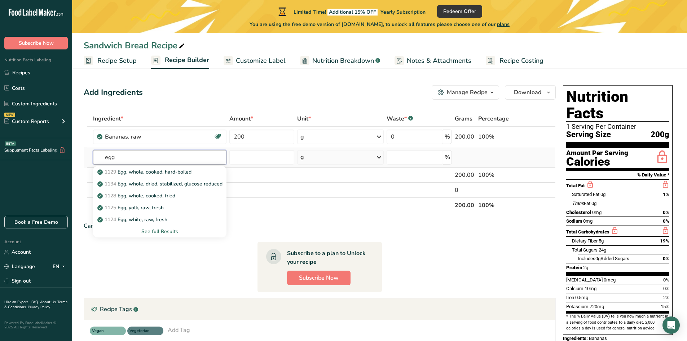
type input "egg"
click at [172, 231] on div "See full Results" at bounding box center [160, 232] width 122 height 8
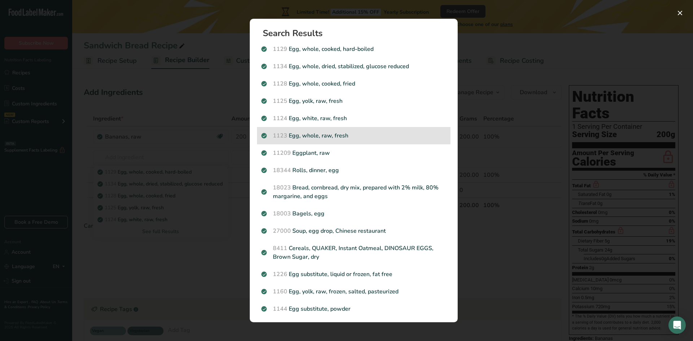
click at [335, 140] on div "1123 Egg, whole, raw, fresh" at bounding box center [353, 135] width 193 height 17
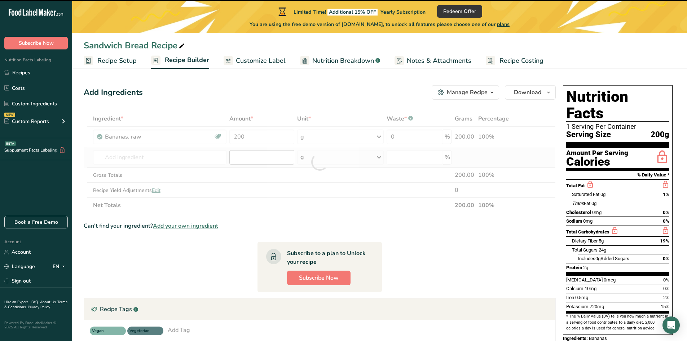
type input "0"
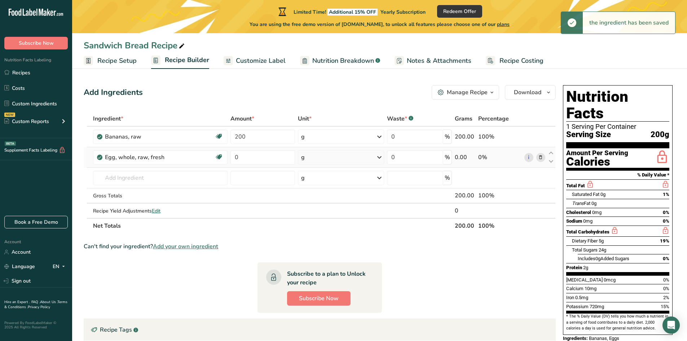
click at [332, 163] on div "g" at bounding box center [341, 157] width 86 height 14
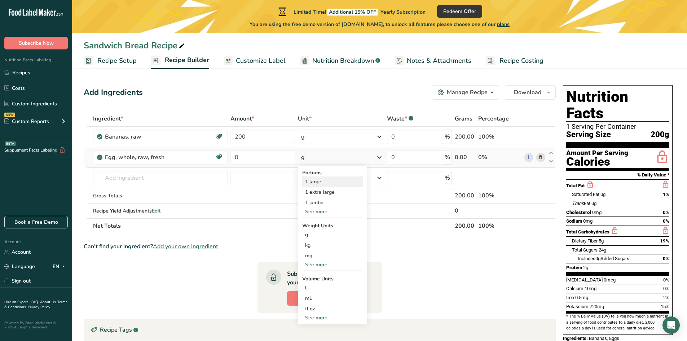
click at [325, 181] on div "1 large" at bounding box center [332, 181] width 61 height 10
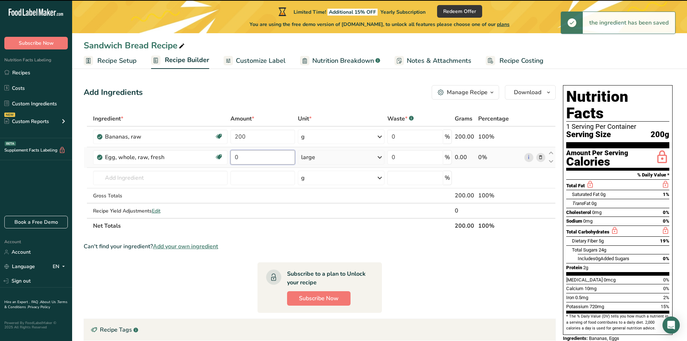
click at [267, 159] on input "0" at bounding box center [263, 157] width 65 height 14
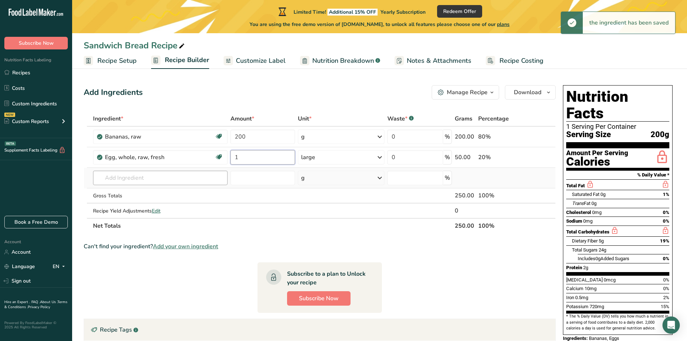
type input "1"
click at [158, 182] on div "Ingredient * Amount * Unit * Waste * .a-a{fill:#347362;}.b-a{fill:#fff;} Grams …" at bounding box center [320, 172] width 472 height 122
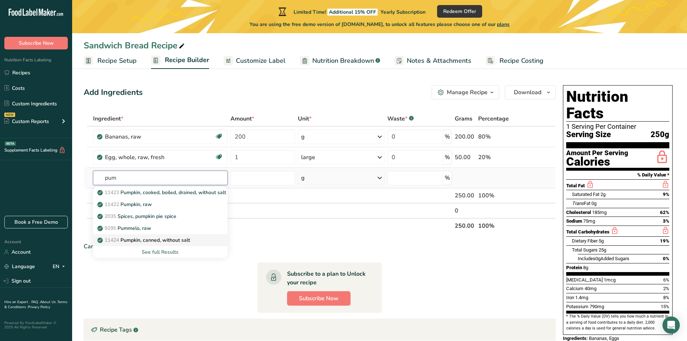
type input "pum"
click at [160, 237] on p "11424 Pumpkin, canned, without salt" at bounding box center [144, 240] width 91 height 8
type input "Pumpkin, canned, without salt"
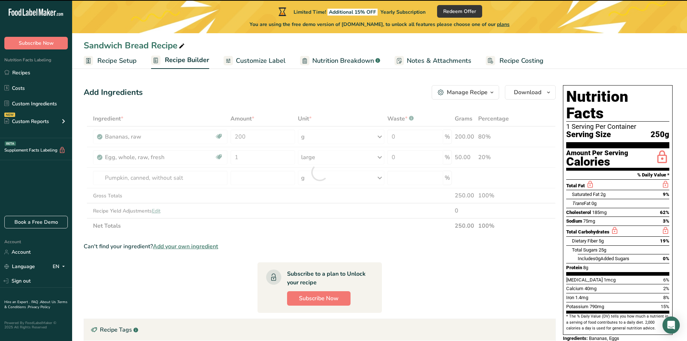
type input "0"
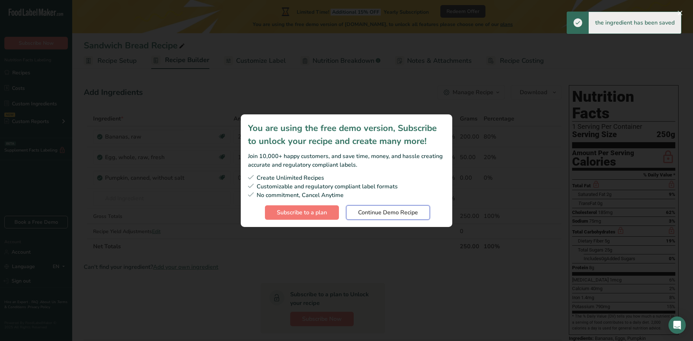
click at [408, 214] on span "Continue Demo Recipe" at bounding box center [388, 212] width 60 height 9
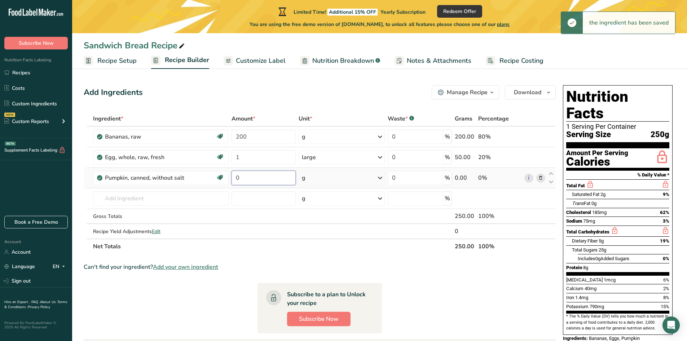
click at [270, 179] on input "0" at bounding box center [264, 178] width 64 height 14
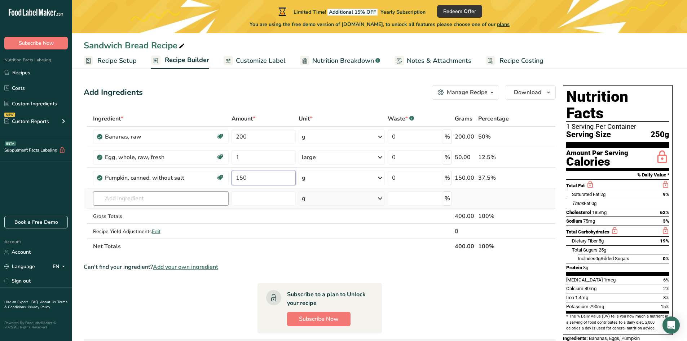
type input "150"
click at [125, 198] on div "Ingredient * Amount * Unit * Waste * .a-a{fill:#347362;}.b-a{fill:#fff;} Grams …" at bounding box center [320, 182] width 472 height 143
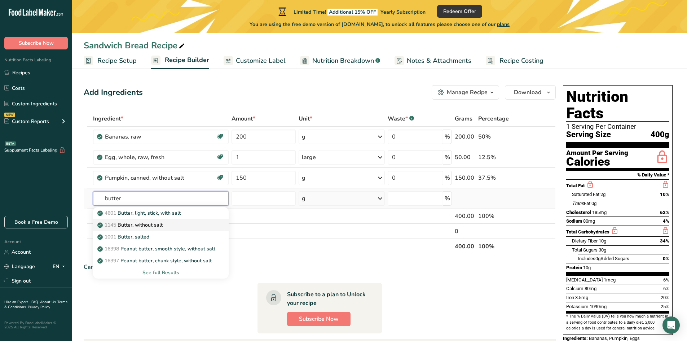
type input "butter"
click at [169, 225] on div "1145 Butter, without salt" at bounding box center [155, 225] width 113 height 8
type input "Butter, without salt"
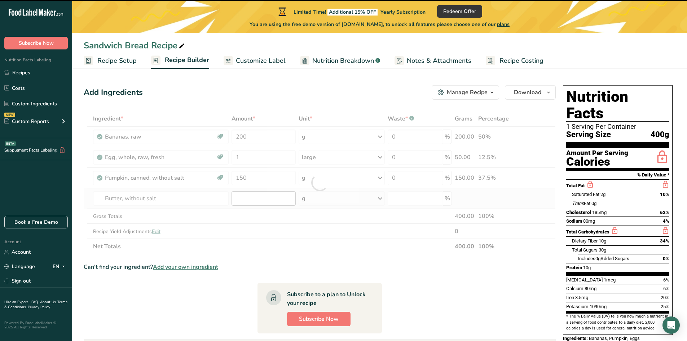
type input "0"
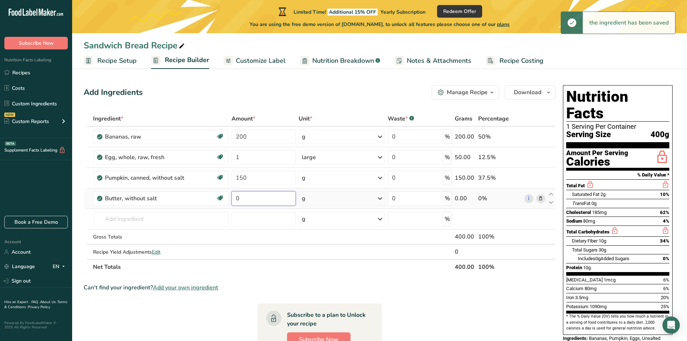
click at [257, 200] on input "0" at bounding box center [264, 198] width 64 height 14
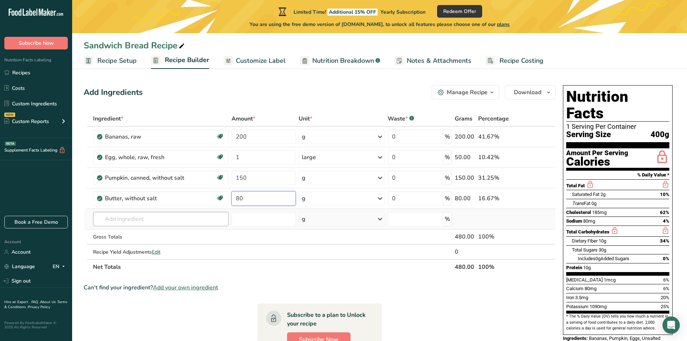
type input "80"
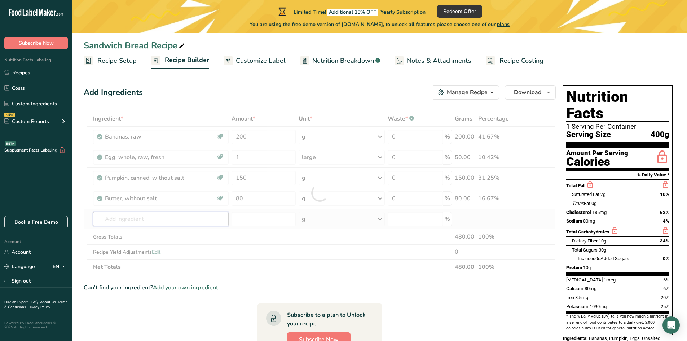
click at [186, 223] on div "Ingredient * Amount * Unit * Waste * .a-a{fill:#347362;}.b-a{fill:#fff;} Grams …" at bounding box center [320, 192] width 472 height 163
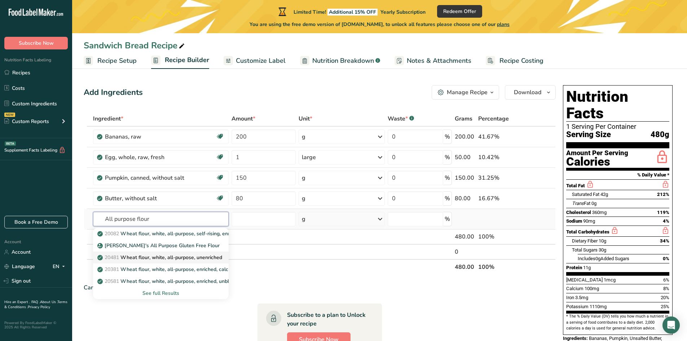
type input "All purpose flour"
click at [177, 257] on p "20481 Wheat flour, white, all-purpose, unenriched" at bounding box center [160, 258] width 123 height 8
type input "Wheat flour, white, all-purpose, unenriched"
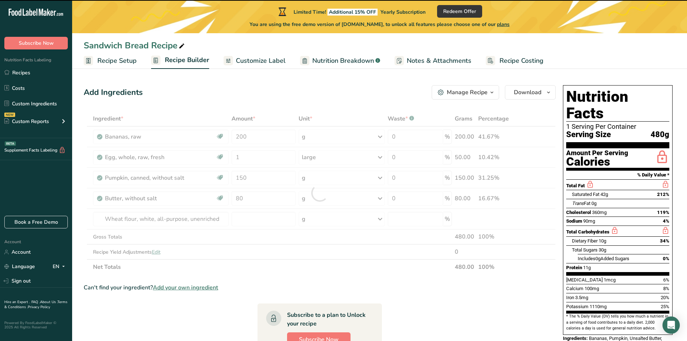
type input "0"
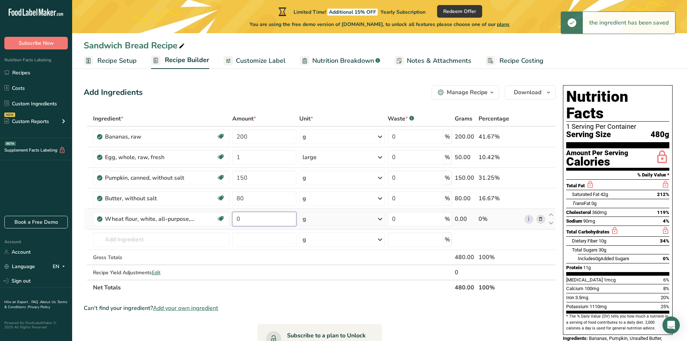
click at [253, 220] on input "0" at bounding box center [264, 219] width 64 height 14
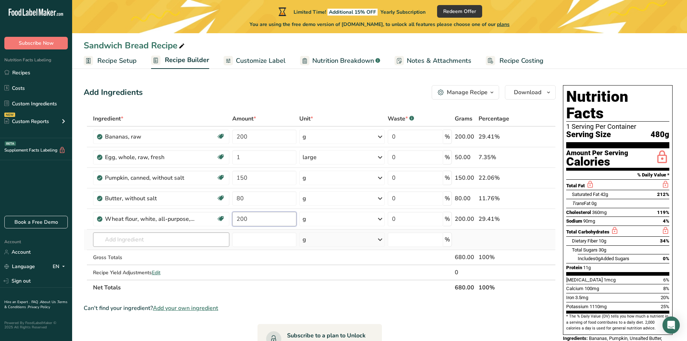
type input "200"
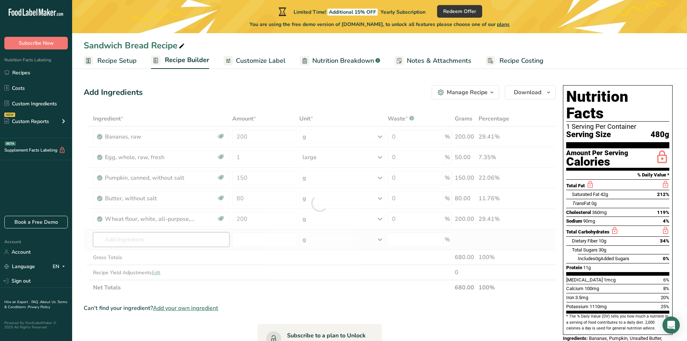
click at [122, 239] on div "Ingredient * Amount * Unit * Waste * .a-a{fill:#347362;}.b-a{fill:#fff;} Grams …" at bounding box center [320, 203] width 472 height 184
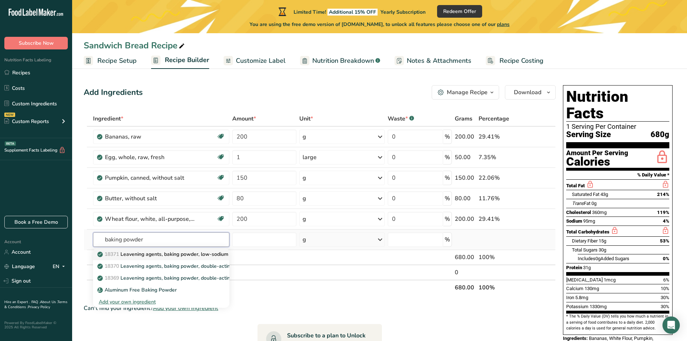
type input "baking powder"
click at [123, 254] on p "18371 Leavening agents, baking powder, low-sodium" at bounding box center [164, 254] width 130 height 8
type input "Leavening agents, baking powder, low-sodium"
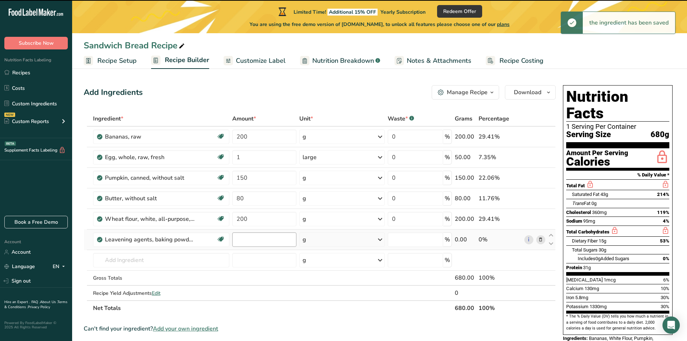
type input "0"
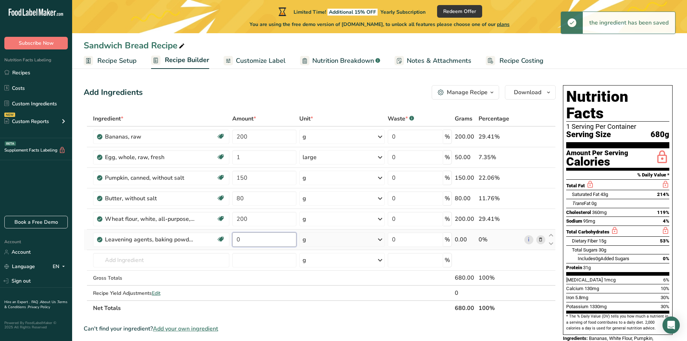
click at [276, 238] on input "0" at bounding box center [264, 239] width 64 height 14
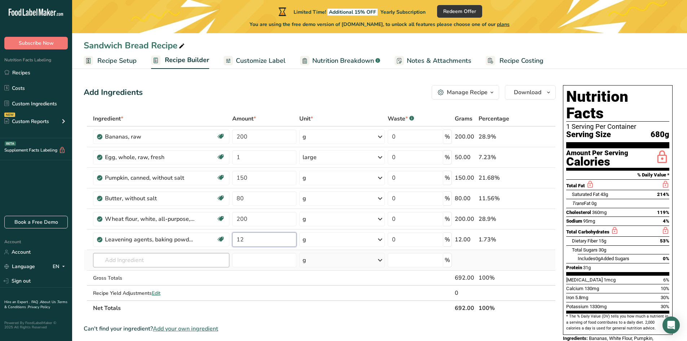
type input "12"
click at [189, 264] on div "Ingredient * Amount * Unit * Waste * .a-a{fill:#347362;}.b-a{fill:#fff;} Grams …" at bounding box center [320, 213] width 472 height 205
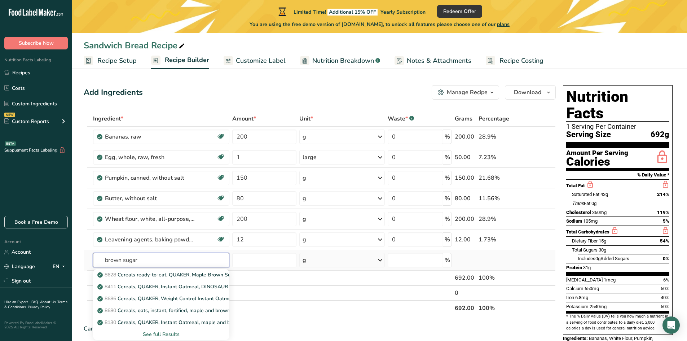
type input "brown sugar"
click at [172, 334] on div "See full Results" at bounding box center [161, 334] width 125 height 8
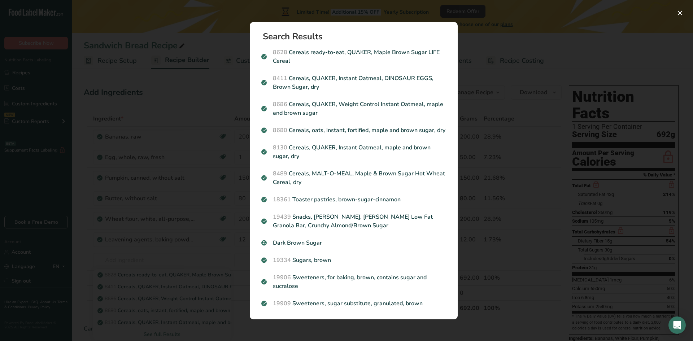
click at [336, 260] on p "19334 Sugars, brown" at bounding box center [353, 260] width 185 height 9
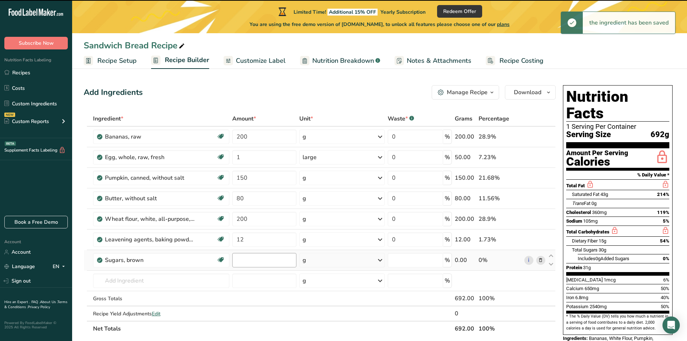
type input "0"
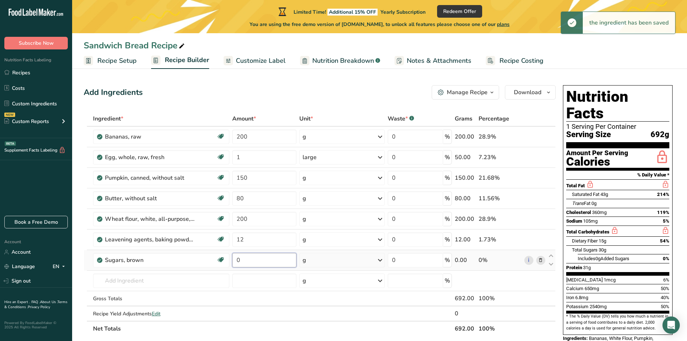
click at [243, 262] on input "0" at bounding box center [264, 260] width 64 height 14
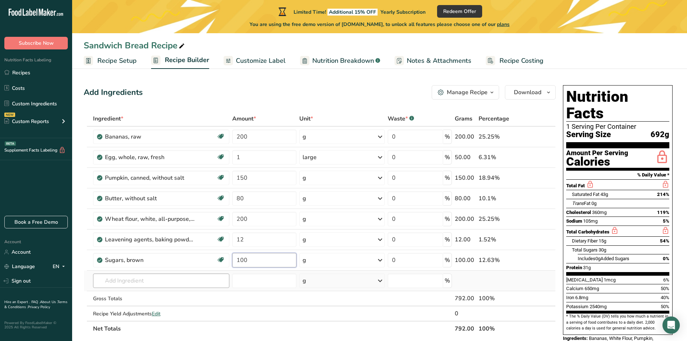
type input "100"
click at [134, 282] on div "Ingredient * Amount * Unit * Waste * .a-a{fill:#347362;}.b-a{fill:#fff;} Grams …" at bounding box center [320, 223] width 472 height 225
drag, startPoint x: 122, startPoint y: 281, endPoint x: 65, endPoint y: 282, distance: 56.6
click at [65, 282] on div ".a-20{fill:#fff;} Subscribe Now Nutrition Facts Labeling Recipes Costs Custom I…" at bounding box center [343, 291] width 687 height 583
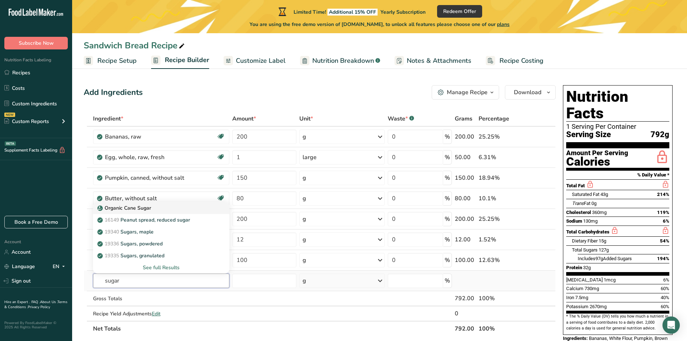
type input "sugar"
click at [189, 211] on div "Organic Cane Sugar" at bounding box center [155, 208] width 113 height 8
type input "Organic Cane Sugar"
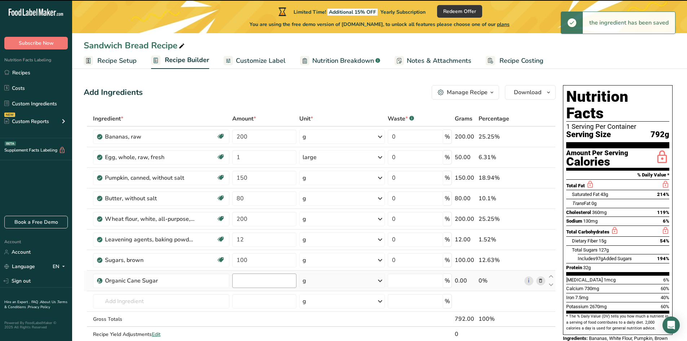
type input "0"
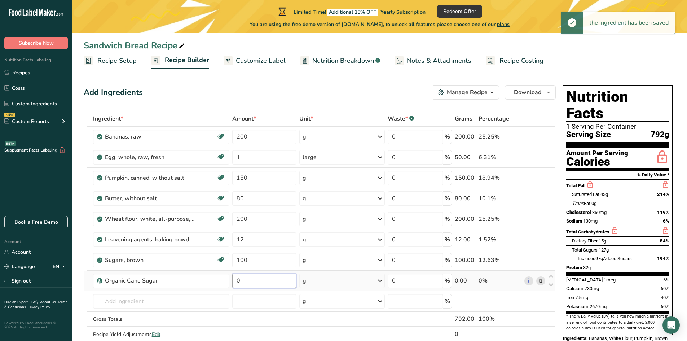
click at [245, 280] on input "0" at bounding box center [264, 280] width 64 height 14
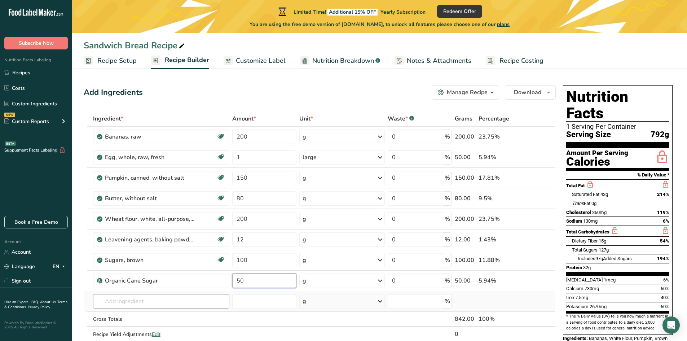
type input "50"
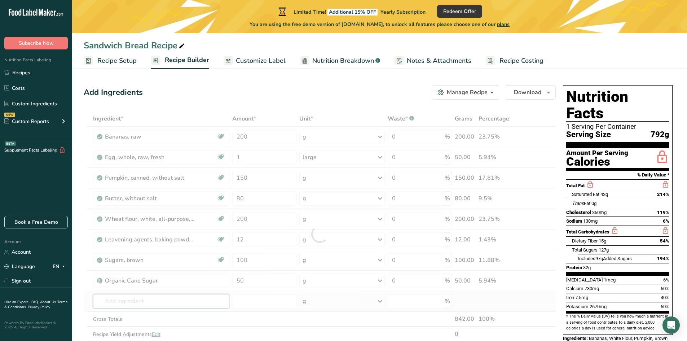
click at [142, 306] on div "Ingredient * Amount * Unit * Waste * .a-a{fill:#347362;}.b-a{fill:#fff;} Grams …" at bounding box center [320, 234] width 472 height 246
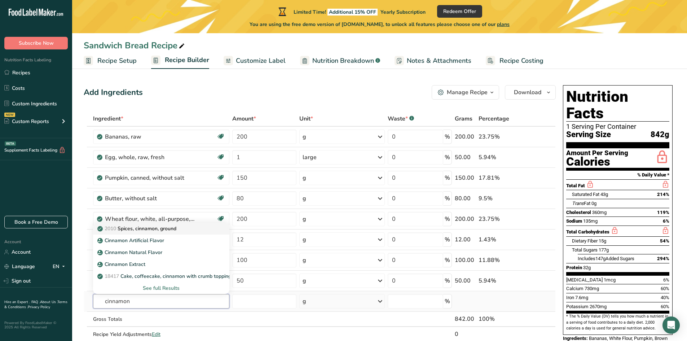
type input "cinnamon"
click at [180, 231] on div "2010 Spices, cinnamon, ground" at bounding box center [155, 229] width 113 height 8
type input "Spices, cinnamon, ground"
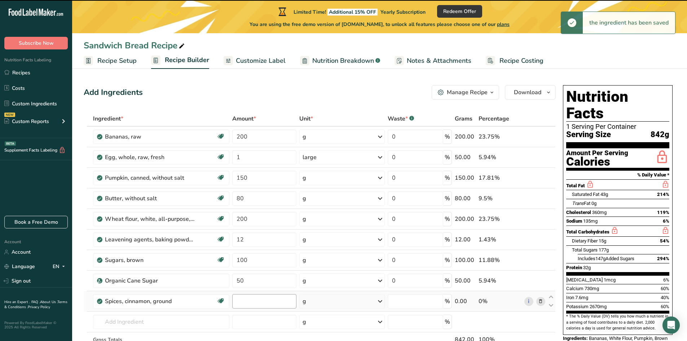
type input "0"
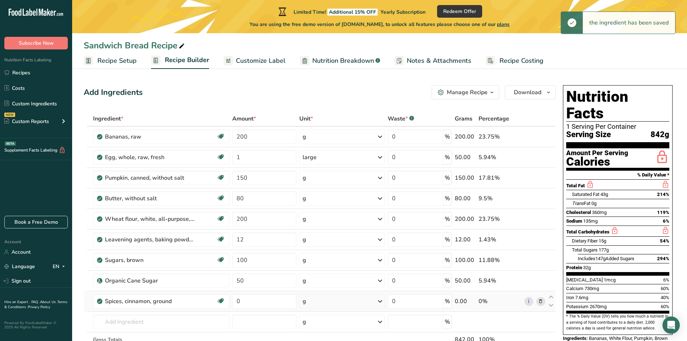
click at [332, 301] on div "g" at bounding box center [342, 301] width 86 height 14
click at [320, 325] on div "1 tsp" at bounding box center [334, 325] width 61 height 10
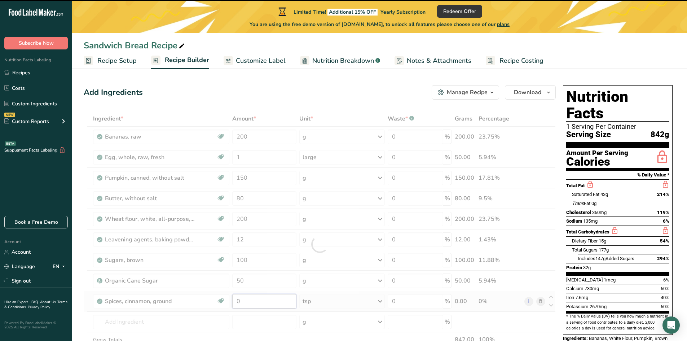
click at [264, 300] on input "0" at bounding box center [264, 301] width 64 height 14
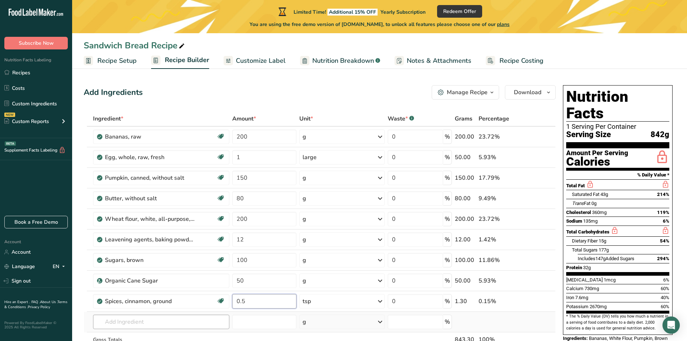
type input "0.5"
click at [155, 317] on div "Ingredient * Amount * Unit * Waste * .a-a{fill:#347362;}.b-a{fill:#fff;} Grams …" at bounding box center [320, 244] width 472 height 266
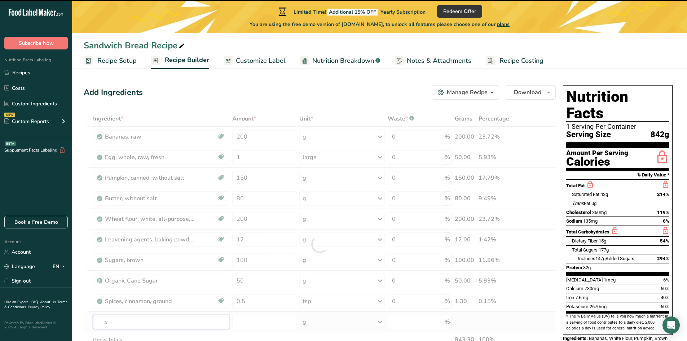
type input "sa"
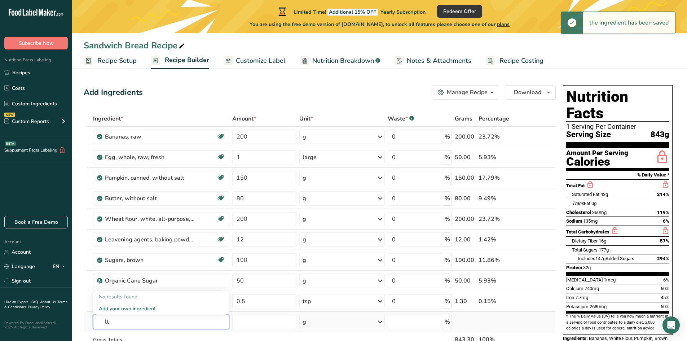
type input "l"
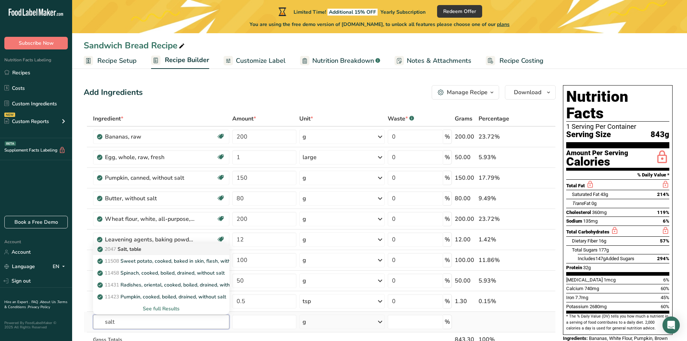
type input "salt"
click at [141, 249] on p "2047 Salt, table" at bounding box center [120, 249] width 43 height 8
type input "Salt, table"
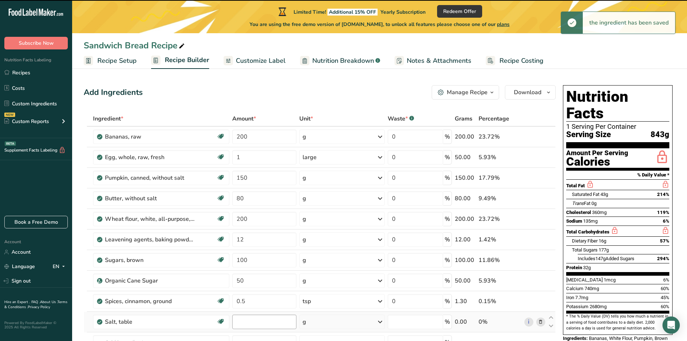
type input "0"
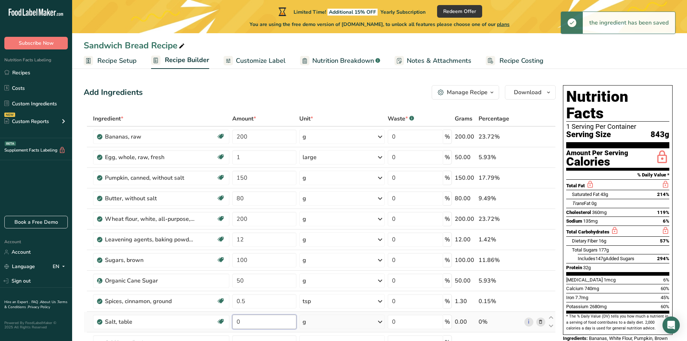
click at [247, 322] on input "0" at bounding box center [264, 322] width 64 height 14
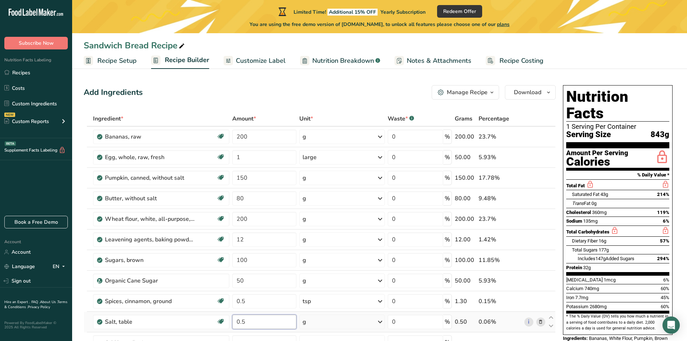
type input "0.5"
click at [356, 318] on div "Ingredient * Amount * Unit * Waste * .a-a{fill:#347362;}.b-a{fill:#fff;} Grams …" at bounding box center [320, 254] width 472 height 287
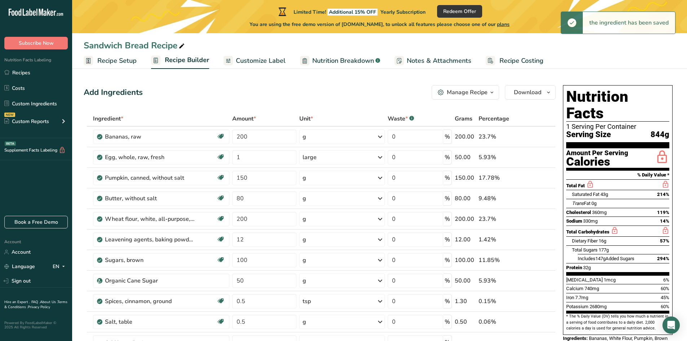
click at [355, 318] on div "g" at bounding box center [342, 322] width 86 height 14
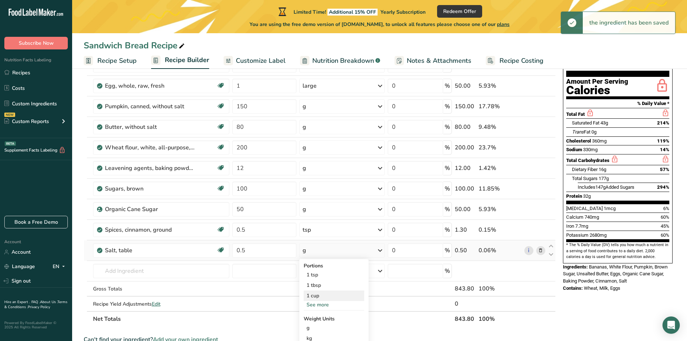
scroll to position [72, 0]
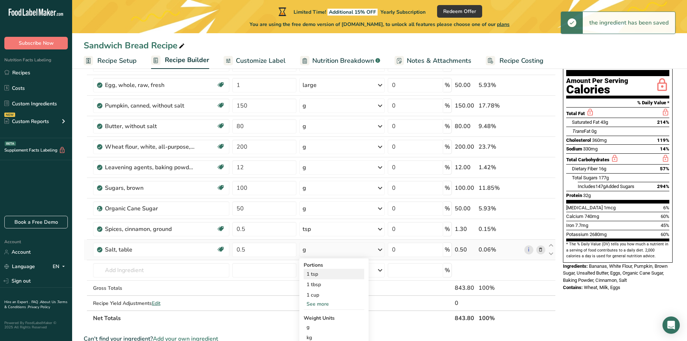
click at [321, 276] on div "1 tsp" at bounding box center [334, 274] width 61 height 10
click at [631, 266] on div "Ingredients: Bananas, White Flour, Pumpkin, Brown Sugar, Unsalted Butter, Eggs,…" at bounding box center [618, 273] width 110 height 21
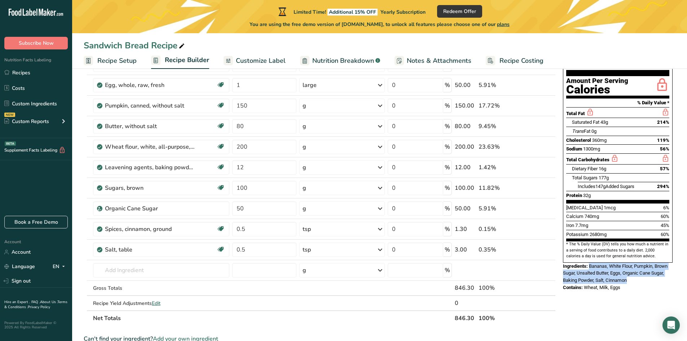
drag, startPoint x: 627, startPoint y: 263, endPoint x: 591, endPoint y: 252, distance: 38.4
click at [591, 263] on div "Ingredients: Bananas, White Flour, Pumpkin, Brown Sugar, Unsalted Butter, Eggs,…" at bounding box center [618, 273] width 110 height 21
copy span "Bananas, White Flour, Pumpkin, Brown Sugar, Unsalted Butter, Eggs, Organic Cane…"
click at [123, 272] on input "text" at bounding box center [161, 270] width 136 height 14
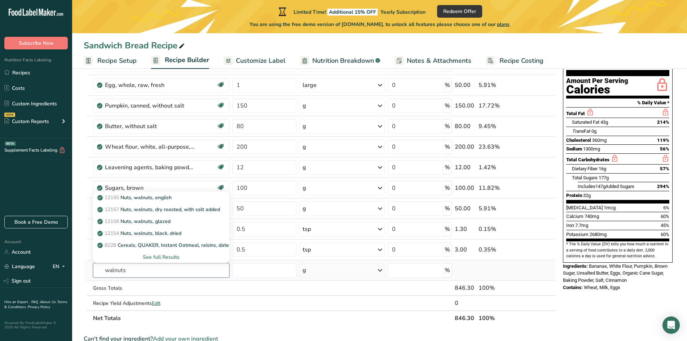
type input "walnuts"
click at [159, 257] on div "See full Results" at bounding box center [161, 257] width 125 height 8
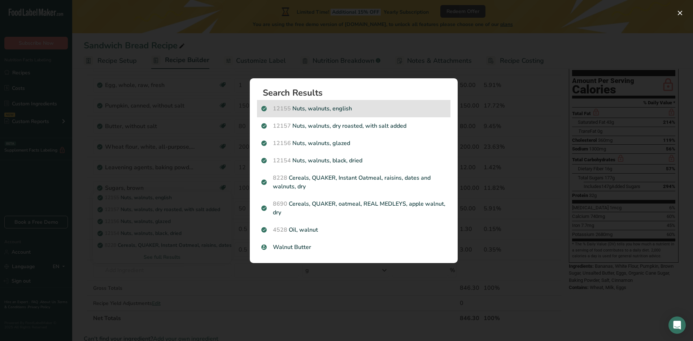
click at [387, 106] on p "12155 Nuts, walnuts, english" at bounding box center [353, 108] width 185 height 9
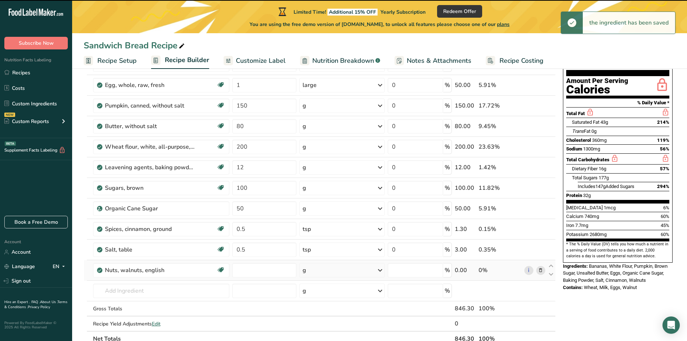
type input "0"
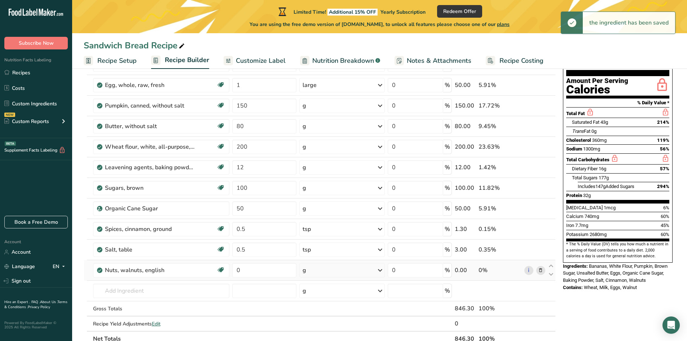
click at [314, 275] on div "g" at bounding box center [342, 270] width 86 height 14
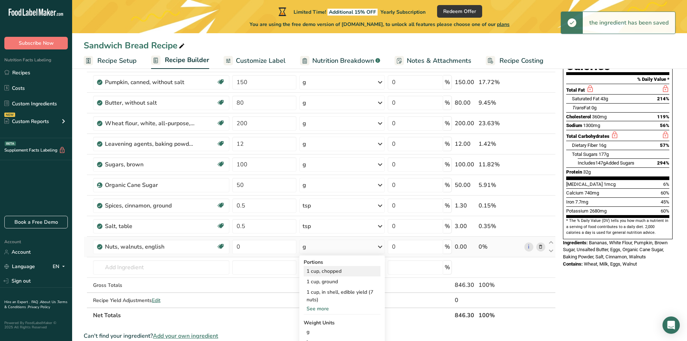
scroll to position [108, 0]
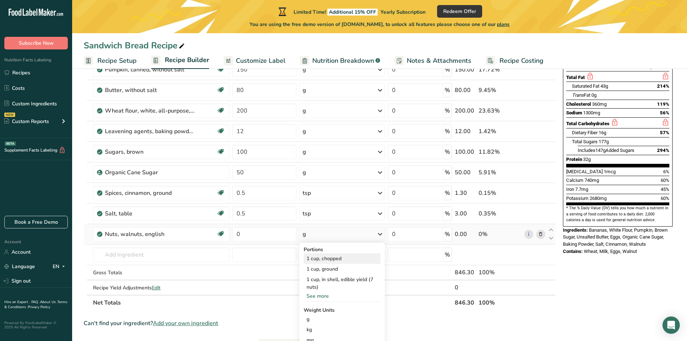
click at [343, 258] on div "1 cup, chopped" at bounding box center [342, 258] width 77 height 10
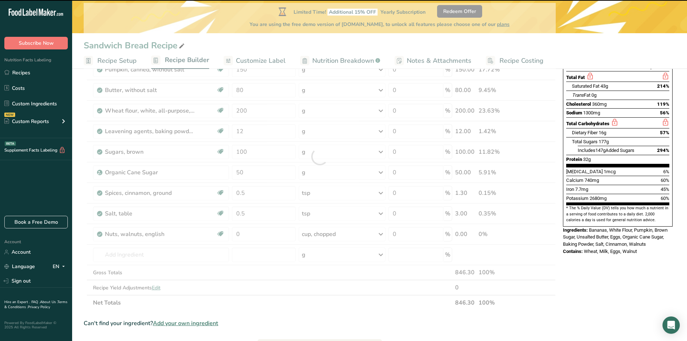
click at [262, 236] on div at bounding box center [320, 156] width 472 height 307
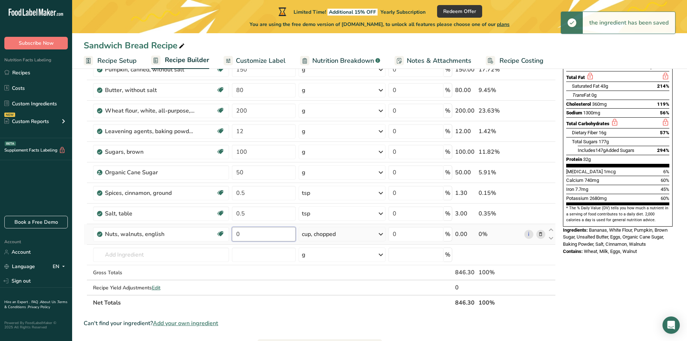
click at [255, 235] on input "0" at bounding box center [263, 234] width 63 height 14
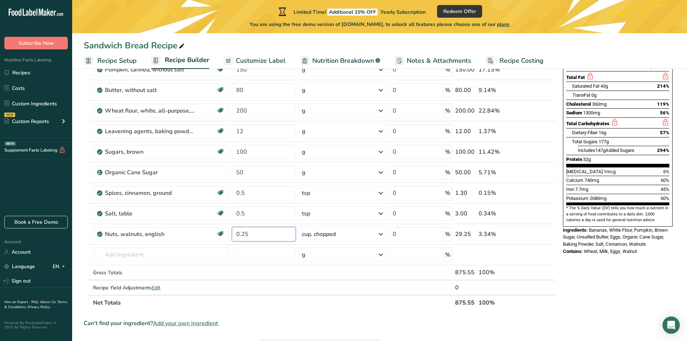
type input "0.25"
click at [651, 227] on div "Ingredients: Bananas, White Flour, Pumpkin, Brown Sugar, Unsalted Butter, Eggs,…" at bounding box center [618, 237] width 110 height 21
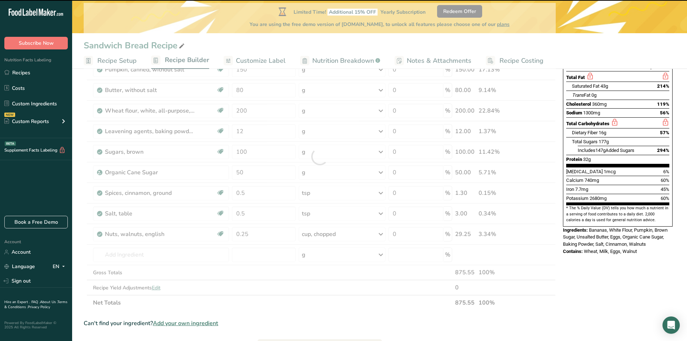
click at [650, 227] on div "Ingredients: Bananas, White Flour, Pumpkin, Brown Sugar, Unsalted Butter, Eggs,…" at bounding box center [618, 237] width 110 height 21
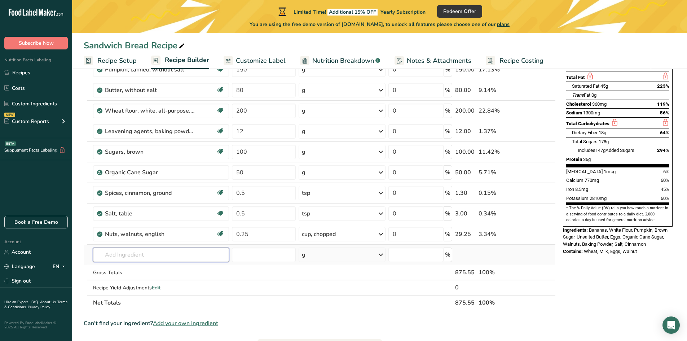
click at [137, 258] on input "text" at bounding box center [161, 254] width 136 height 14
type input "F"
click at [112, 253] on input "MArshmellow Fluff" at bounding box center [161, 254] width 136 height 14
click at [128, 255] on input "Marshmellow Fluff" at bounding box center [161, 254] width 136 height 14
drag, startPoint x: 176, startPoint y: 254, endPoint x: 143, endPoint y: 255, distance: 33.2
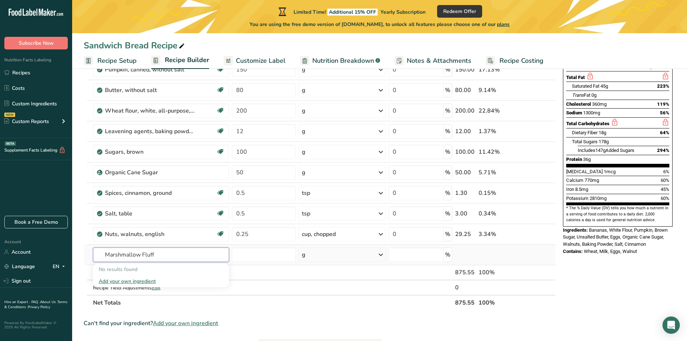
click at [143, 255] on input "Marshmallow Fluff" at bounding box center [161, 254] width 136 height 14
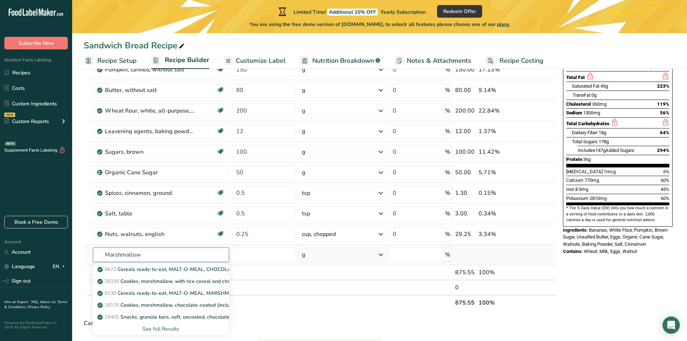
type input "Marshmallow"
click at [171, 329] on div "See full Results" at bounding box center [161, 329] width 125 height 8
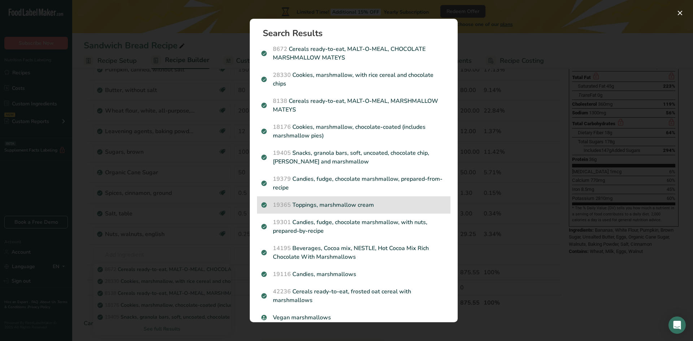
click at [353, 209] on p "19365 Toppings, marshmallow cream" at bounding box center [353, 205] width 185 height 9
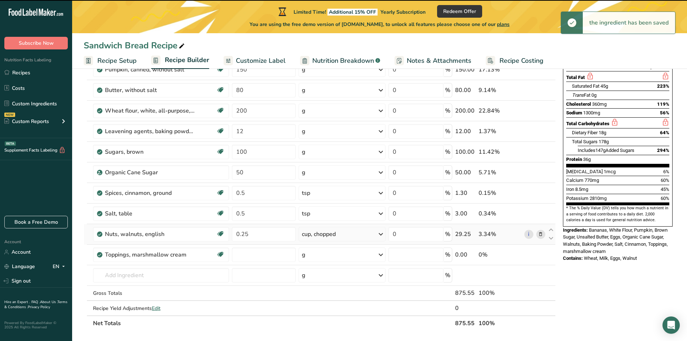
type input "0"
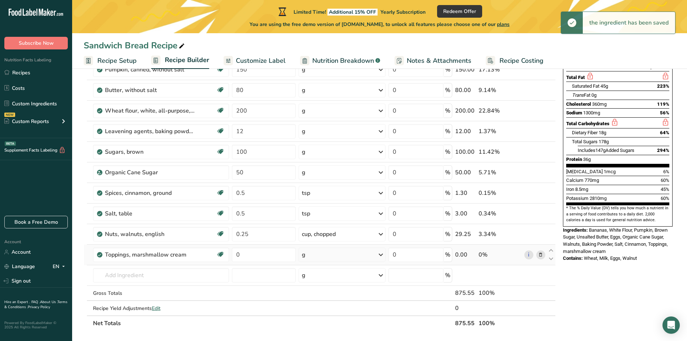
drag, startPoint x: 324, startPoint y: 256, endPoint x: 322, endPoint y: 260, distance: 4.7
click at [322, 260] on div "g" at bounding box center [342, 254] width 87 height 14
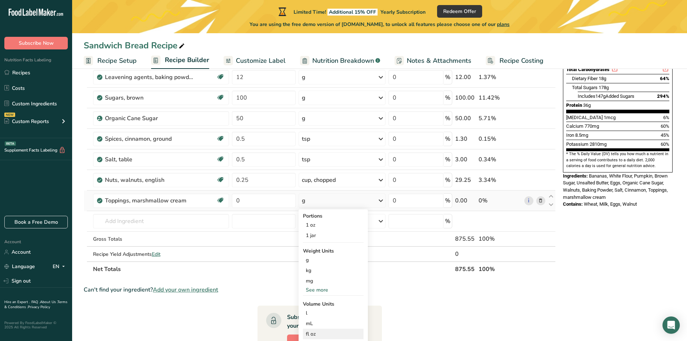
scroll to position [180, 0]
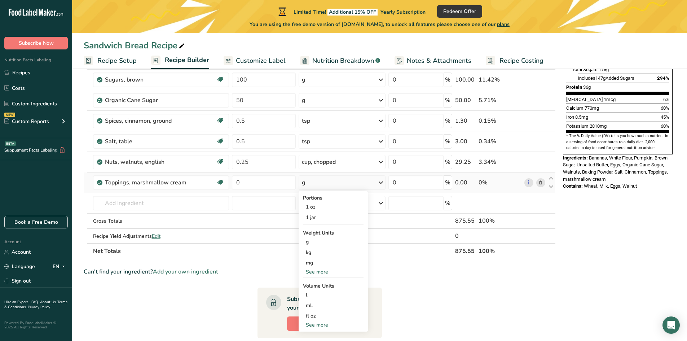
click at [314, 325] on div "See more" at bounding box center [333, 325] width 61 height 8
select select "22"
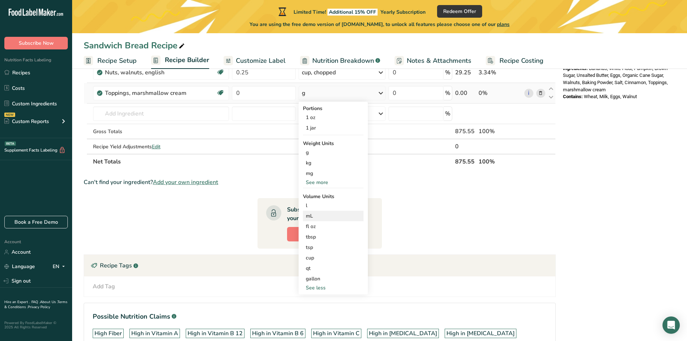
scroll to position [289, 0]
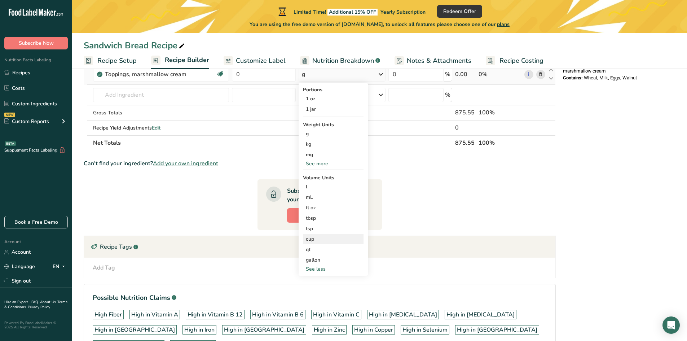
click at [324, 239] on div "cup" at bounding box center [333, 239] width 55 height 8
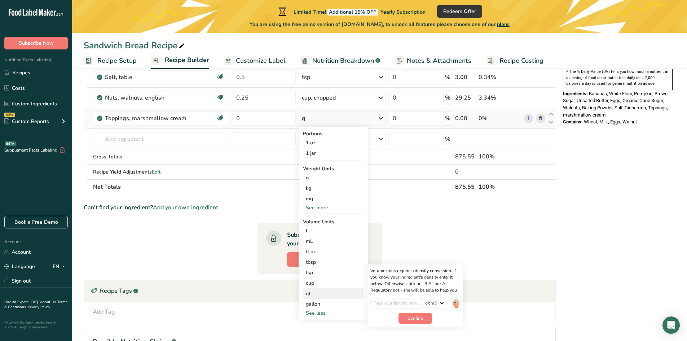
scroll to position [253, 0]
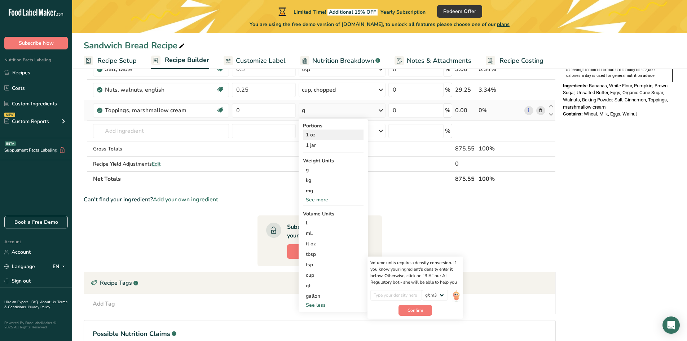
click at [319, 139] on div "1 oz" at bounding box center [333, 135] width 61 height 10
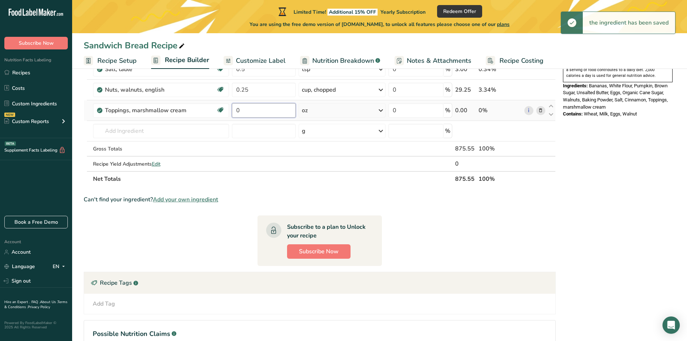
click at [256, 111] on input "0" at bounding box center [263, 110] width 63 height 14
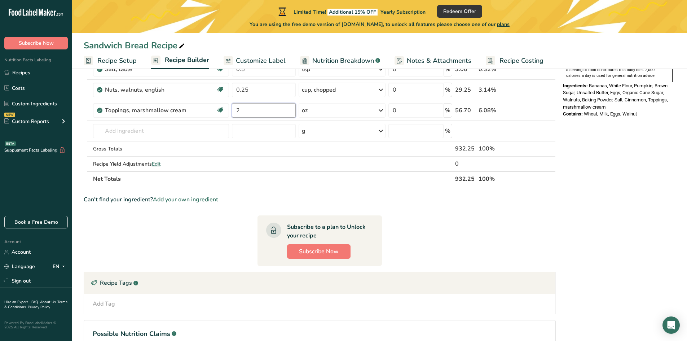
type input "2"
